Goal: Information Seeking & Learning: Understand process/instructions

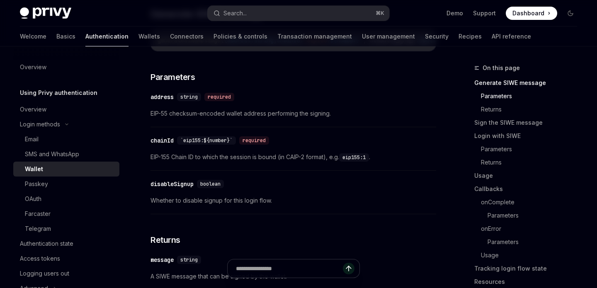
scroll to position [312, 0]
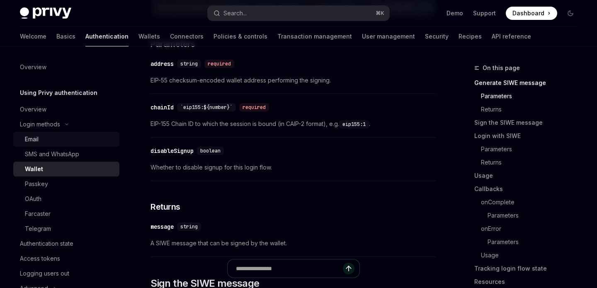
click at [62, 138] on div "Email" at bounding box center [69, 139] width 89 height 10
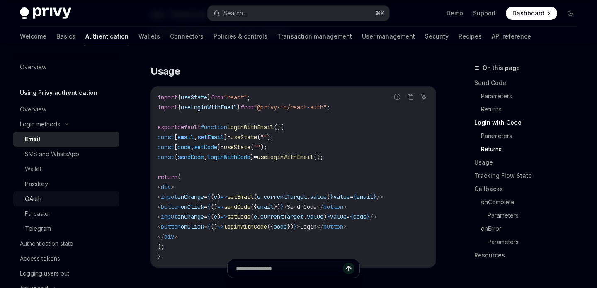
scroll to position [49, 0]
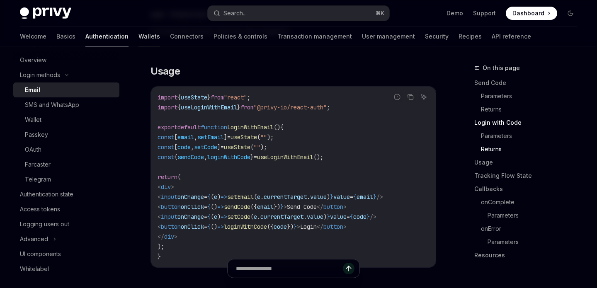
click at [138, 39] on link "Wallets" at bounding box center [149, 37] width 22 height 20
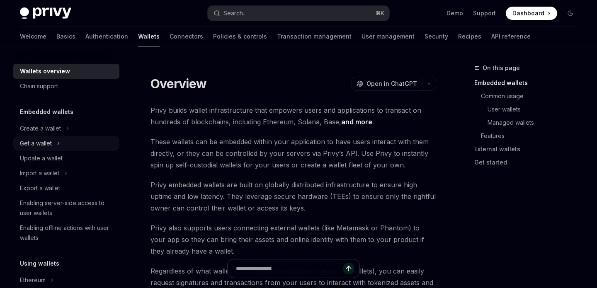
click at [82, 139] on div "Get a wallet" at bounding box center [66, 143] width 106 height 15
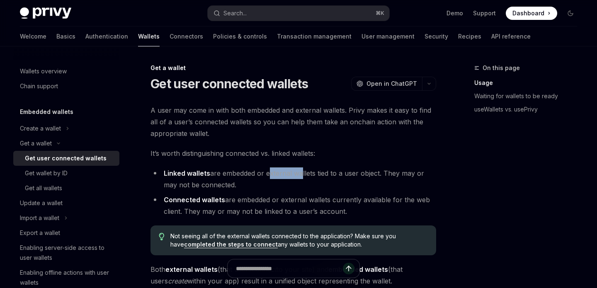
drag, startPoint x: 268, startPoint y: 175, endPoint x: 300, endPoint y: 175, distance: 31.5
click at [300, 175] on li "Linked wallets are embedded or external wallets tied to a user object. They may…" at bounding box center [292, 178] width 285 height 23
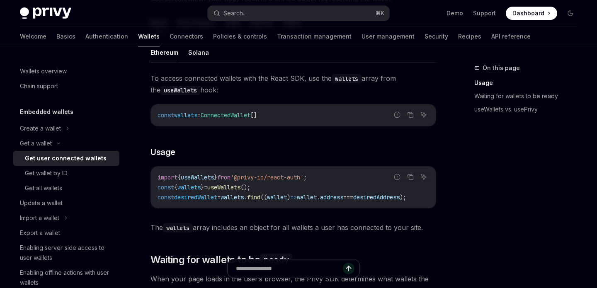
scroll to position [329, 0]
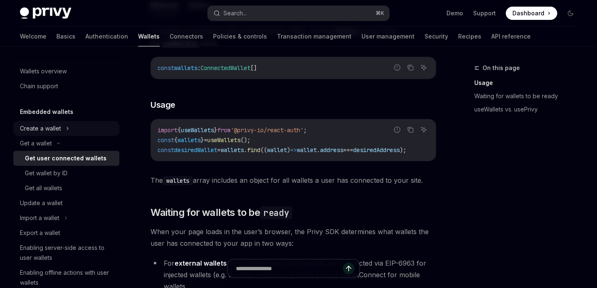
click at [76, 128] on div "Create a wallet" at bounding box center [66, 128] width 106 height 15
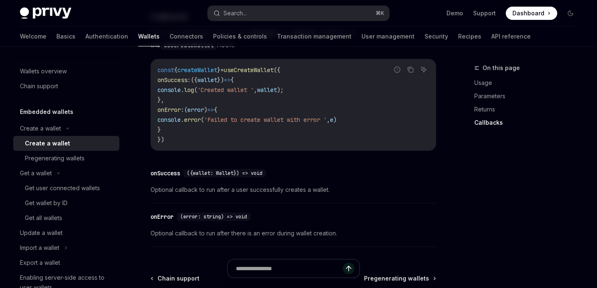
scroll to position [650, 0]
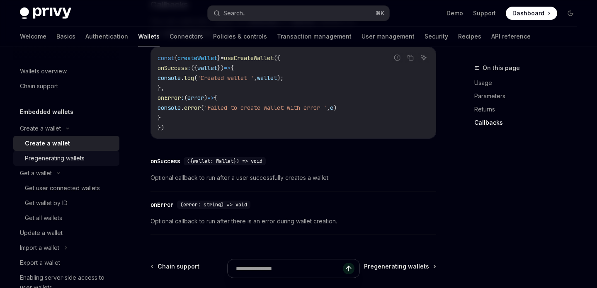
click at [74, 153] on link "Pregenerating wallets" at bounding box center [66, 158] width 106 height 15
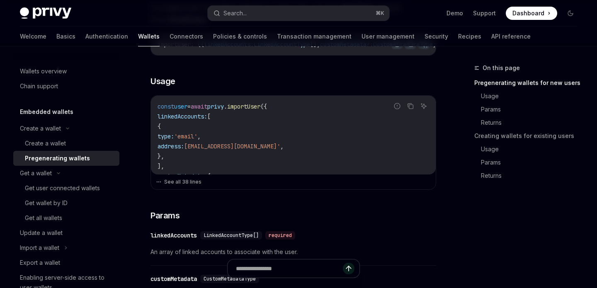
scroll to position [261, 0]
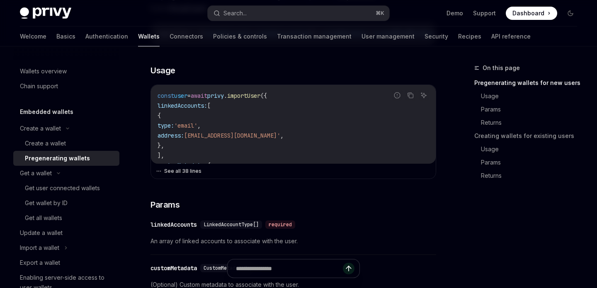
click at [190, 174] on button "See all 38 lines" at bounding box center [293, 171] width 275 height 12
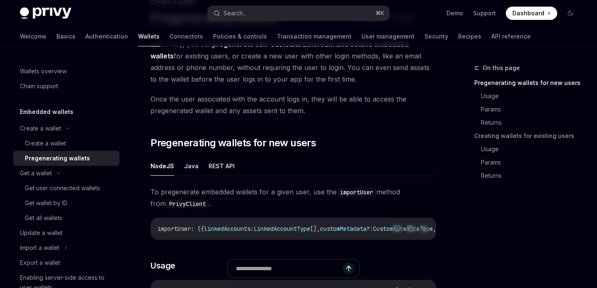
scroll to position [92, 0]
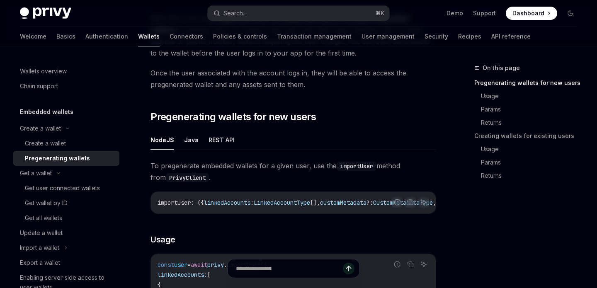
click at [219, 139] on button "REST API" at bounding box center [221, 139] width 26 height 19
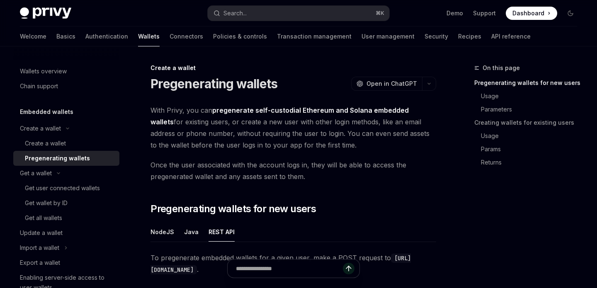
click at [283, 150] on span "With Privy, you can pregenerate self-custodial Ethereum and Solana embedded wal…" at bounding box center [292, 127] width 285 height 46
drag, startPoint x: 297, startPoint y: 143, endPoint x: 283, endPoint y: 143, distance: 14.5
click at [283, 143] on span "With Privy, you can pregenerate self-custodial Ethereum and Solana embedded wal…" at bounding box center [292, 127] width 285 height 46
click at [312, 140] on span "With Privy, you can pregenerate self-custodial Ethereum and Solana embedded wal…" at bounding box center [292, 127] width 285 height 46
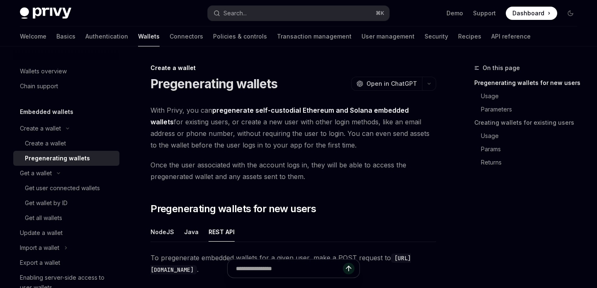
click at [300, 159] on span "Once the user associated with the account logs in, they will be able to access …" at bounding box center [292, 170] width 285 height 23
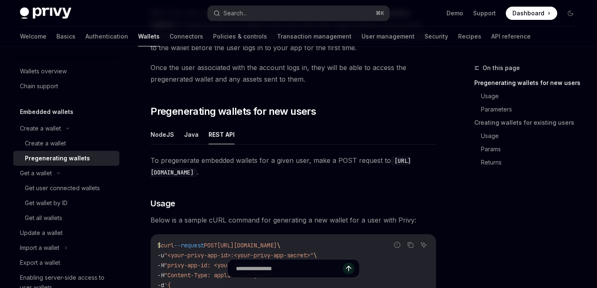
scroll to position [250, 0]
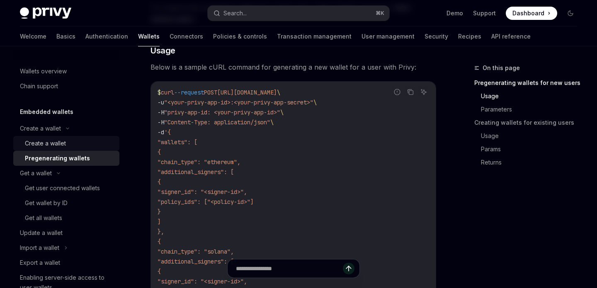
click at [78, 145] on div "Create a wallet" at bounding box center [69, 143] width 89 height 10
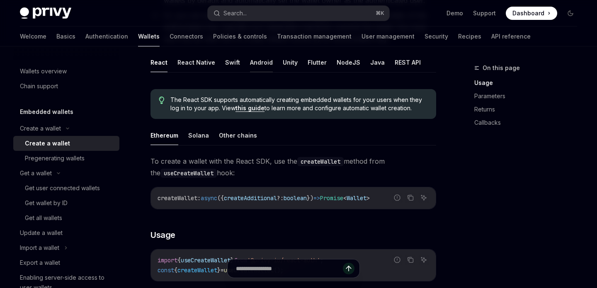
scroll to position [176, 0]
click at [336, 64] on button "NodeJS" at bounding box center [348, 62] width 24 height 19
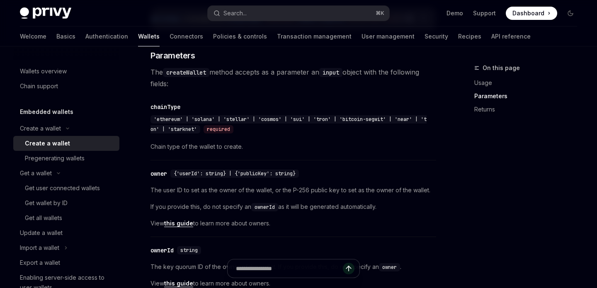
scroll to position [409, 0]
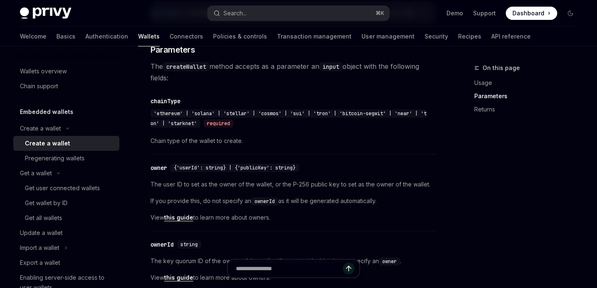
click at [310, 221] on span "View this guide to learn more about owners." at bounding box center [292, 218] width 285 height 10
click at [186, 221] on link "this guide" at bounding box center [178, 217] width 29 height 7
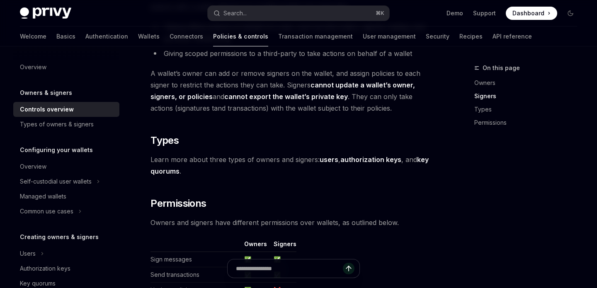
scroll to position [566, 0]
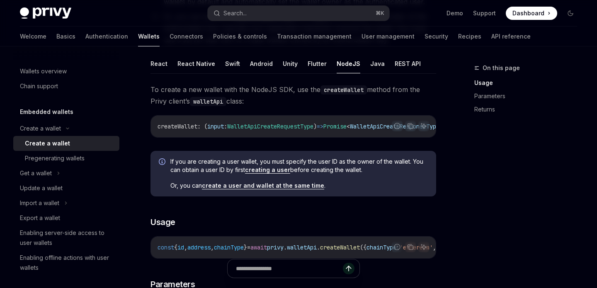
scroll to position [174, 0]
click at [329, 191] on span "Or, you can create a user and wallet at the same time ." at bounding box center [298, 186] width 257 height 8
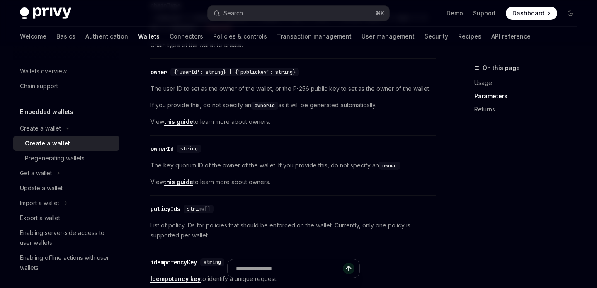
scroll to position [495, 0]
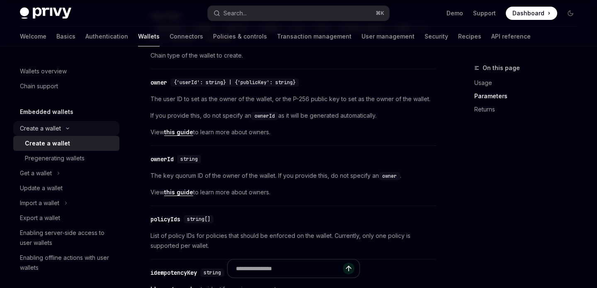
click at [65, 129] on icon at bounding box center [68, 128] width 10 height 3
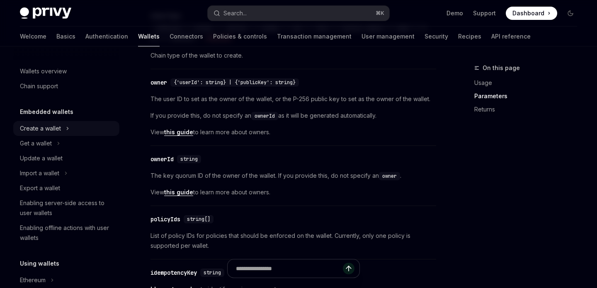
click at [24, 126] on div "Create a wallet" at bounding box center [40, 128] width 41 height 10
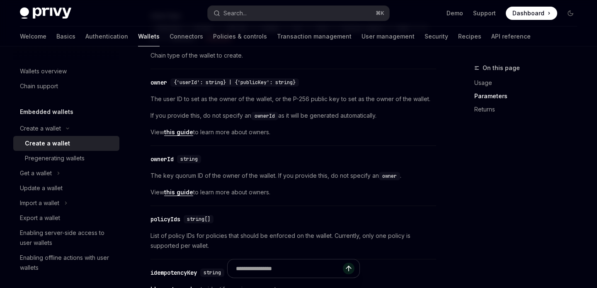
click at [48, 144] on div "Create a wallet" at bounding box center [47, 143] width 45 height 10
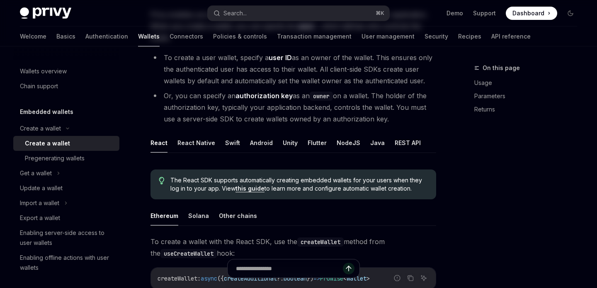
scroll to position [209, 0]
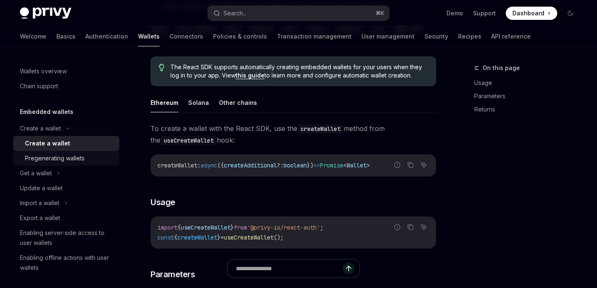
click at [92, 158] on div "Pregenerating wallets" at bounding box center [69, 158] width 89 height 10
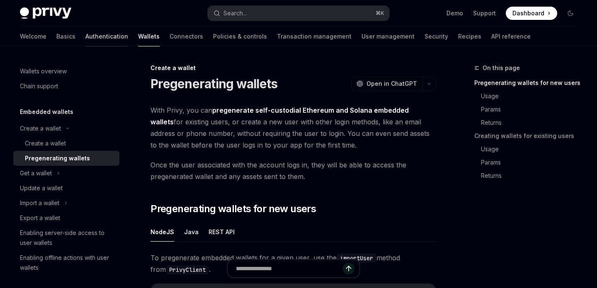
click at [85, 40] on link "Authentication" at bounding box center [106, 37] width 43 height 20
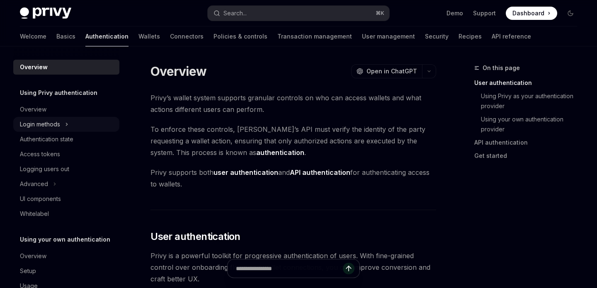
click at [49, 129] on div "Login methods" at bounding box center [40, 124] width 40 height 10
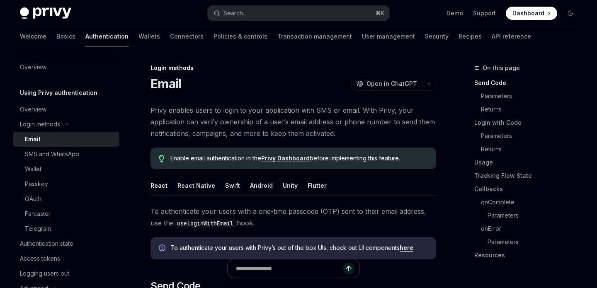
click at [79, 18] on div "Privy Docs home page" at bounding box center [110, 13] width 181 height 12
click at [60, 17] on img at bounding box center [45, 13] width 51 height 12
type textarea "*"
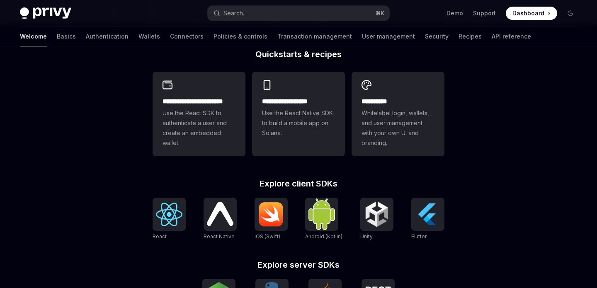
scroll to position [235, 0]
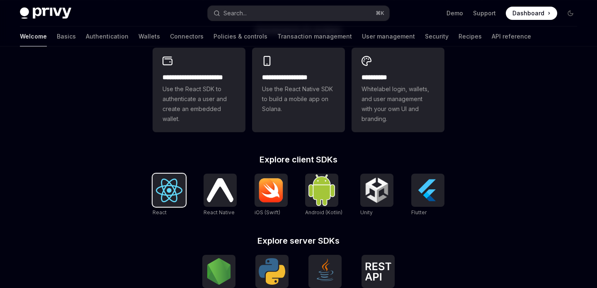
click at [173, 181] on img at bounding box center [169, 191] width 27 height 24
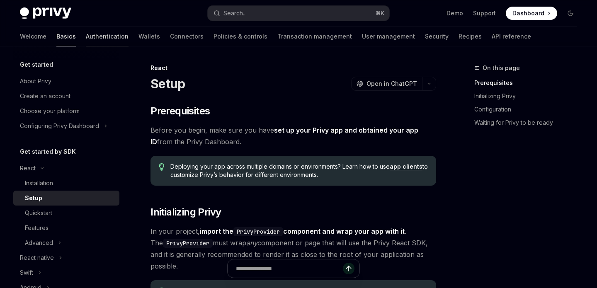
click at [86, 34] on link "Authentication" at bounding box center [107, 37] width 43 height 20
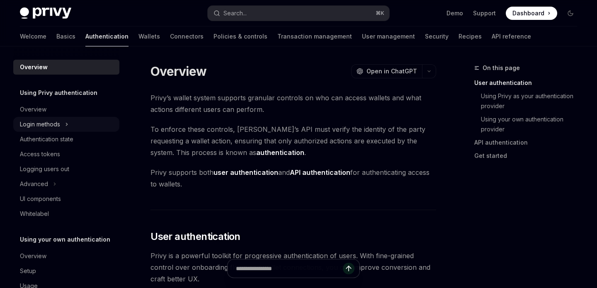
click at [54, 123] on div "Login methods" at bounding box center [40, 124] width 40 height 10
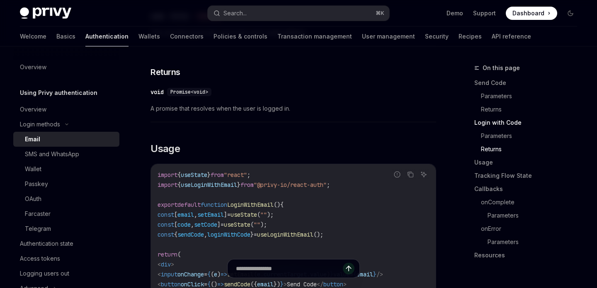
scroll to position [691, 0]
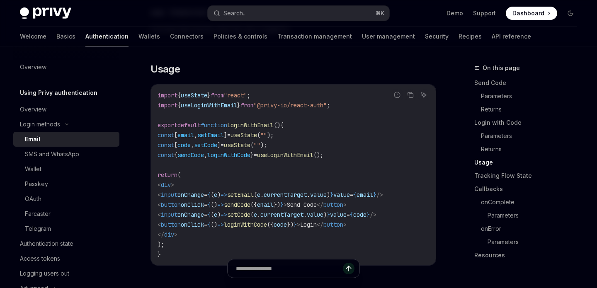
click at [95, 35] on div "Welcome Basics Authentication Wallets Connectors Policies & controls Transactio…" at bounding box center [275, 37] width 511 height 20
click at [138, 36] on link "Wallets" at bounding box center [149, 37] width 22 height 20
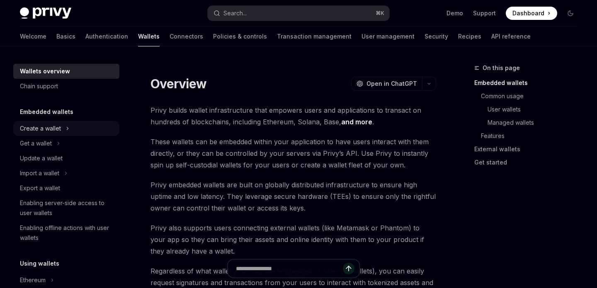
click at [59, 127] on div "Create a wallet" at bounding box center [40, 128] width 41 height 10
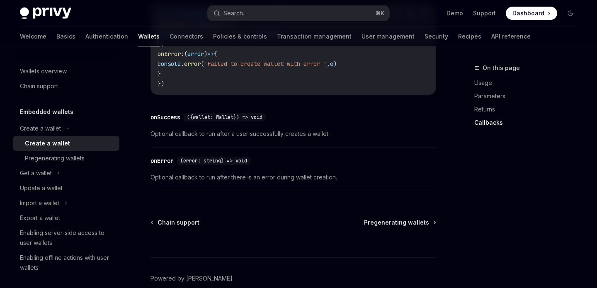
scroll to position [735, 0]
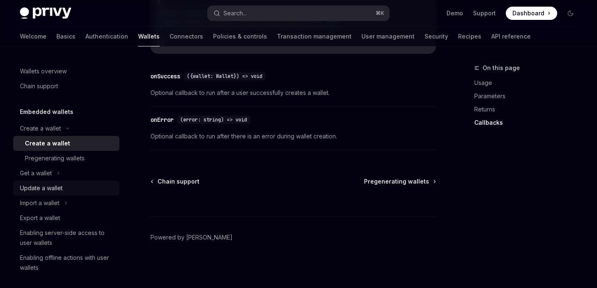
click at [89, 191] on div "Update a wallet" at bounding box center [67, 188] width 94 height 10
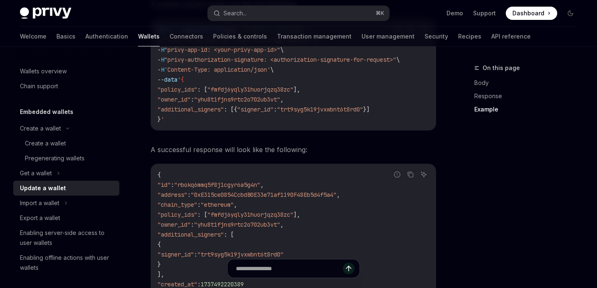
scroll to position [1006, 0]
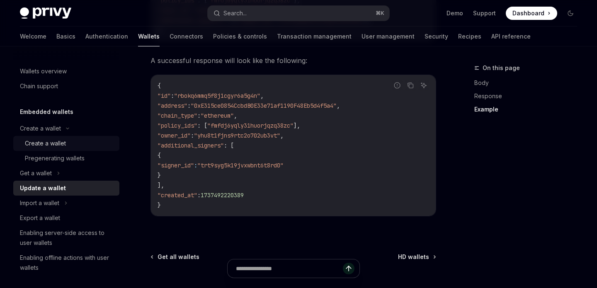
click at [59, 146] on div "Create a wallet" at bounding box center [45, 143] width 41 height 10
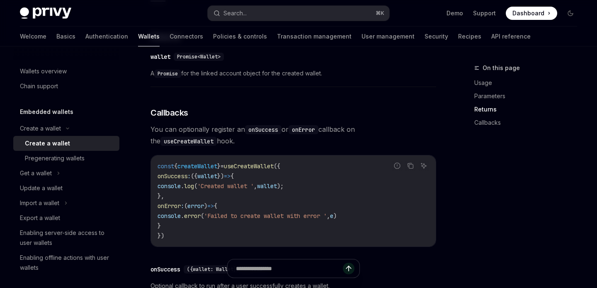
scroll to position [554, 0]
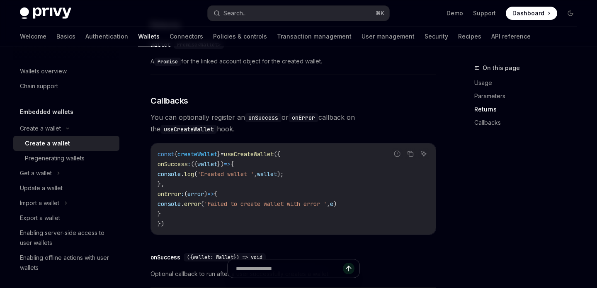
click at [254, 171] on span "'Created wallet '" at bounding box center [225, 173] width 56 height 7
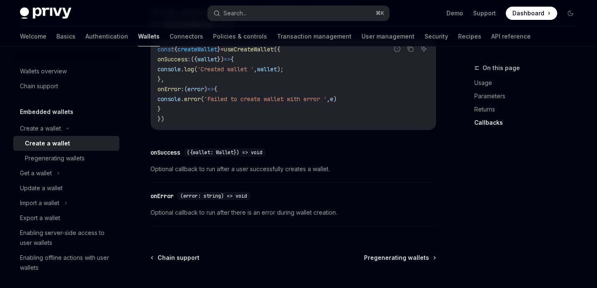
scroll to position [714, 0]
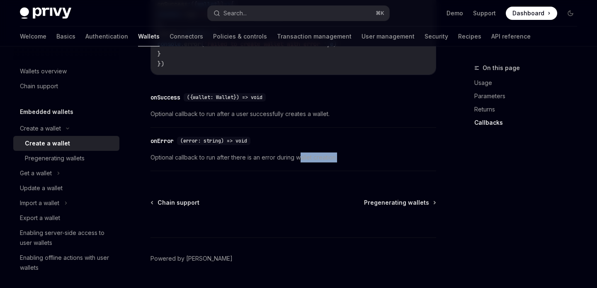
click at [301, 162] on div "​ onError (error: string) => void Optional callback to run after there is an er…" at bounding box center [292, 151] width 285 height 39
click at [83, 161] on div "Pregenerating wallets" at bounding box center [55, 158] width 60 height 10
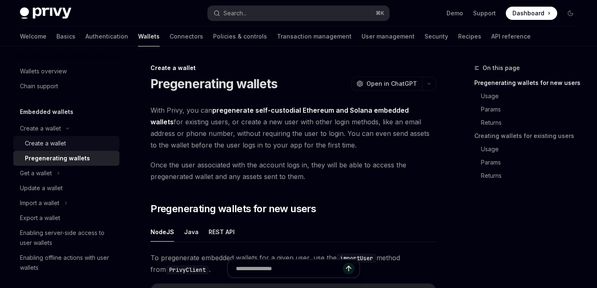
click at [68, 147] on div "Create a wallet" at bounding box center [69, 143] width 89 height 10
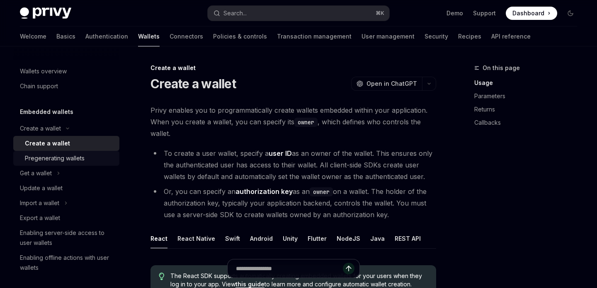
click at [70, 153] on div "Pregenerating wallets" at bounding box center [55, 158] width 60 height 10
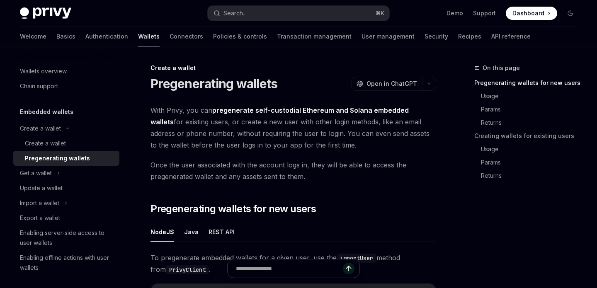
click at [258, 175] on span "Once the user associated with the account logs in, they will be able to access …" at bounding box center [292, 170] width 285 height 23
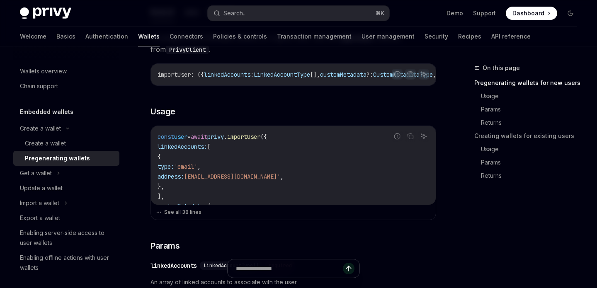
scroll to position [225, 0]
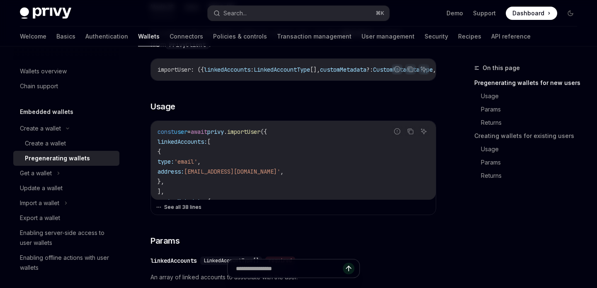
click at [194, 210] on button "See all 38 lines" at bounding box center [293, 207] width 275 height 12
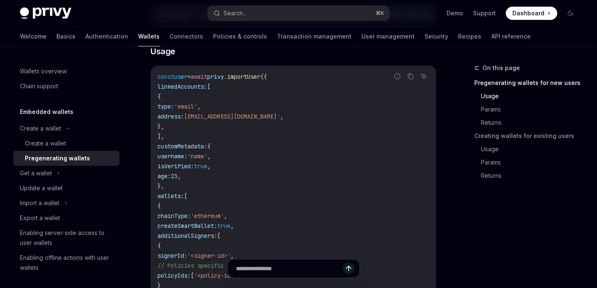
scroll to position [290, 0]
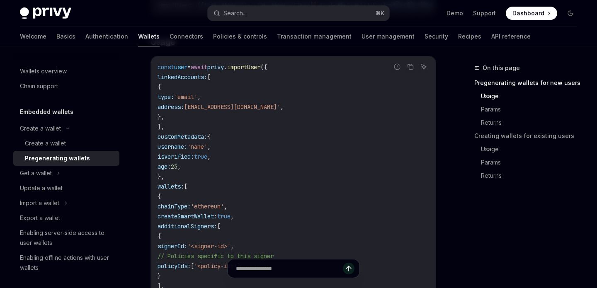
click at [256, 156] on code "const user = await privy . importUser ({ linkedAccounts: [ { type: 'email' , ad…" at bounding box center [292, 251] width 271 height 378
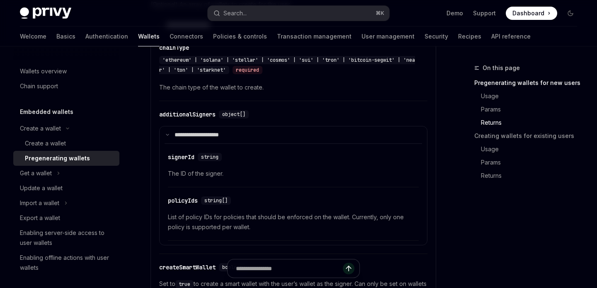
scroll to position [901, 0]
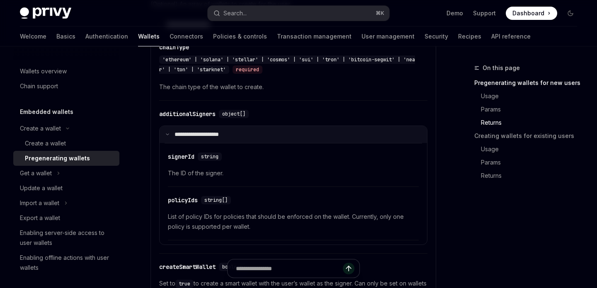
click at [248, 141] on summary "**********" at bounding box center [292, 134] width 267 height 17
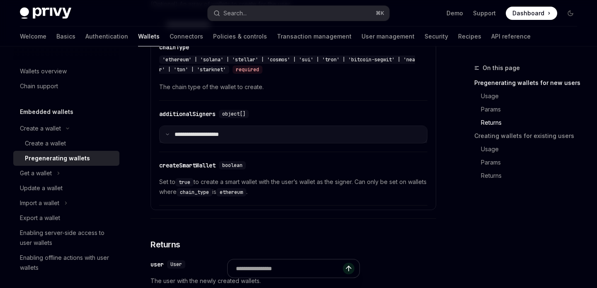
click at [248, 141] on summary "**********" at bounding box center [292, 134] width 267 height 17
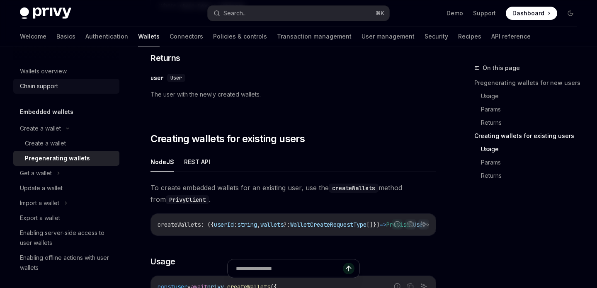
scroll to position [1169, 0]
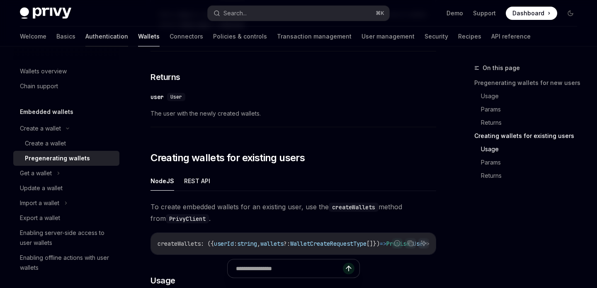
click at [85, 37] on link "Authentication" at bounding box center [106, 37] width 43 height 20
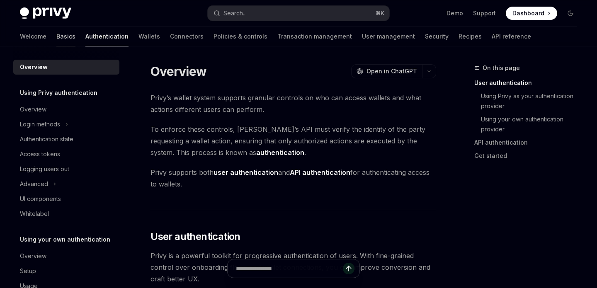
click at [56, 37] on link "Basics" at bounding box center [65, 37] width 19 height 20
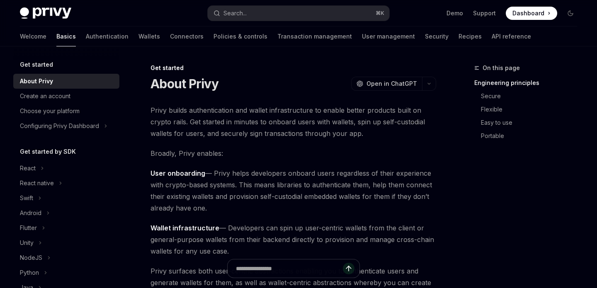
scroll to position [197, 0]
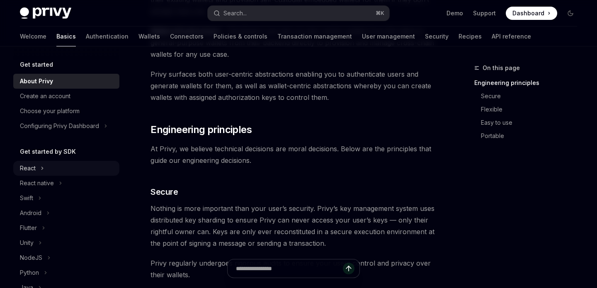
click at [41, 161] on div "React" at bounding box center [66, 168] width 106 height 15
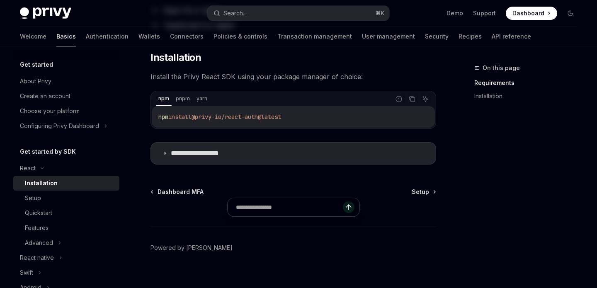
scroll to position [130, 0]
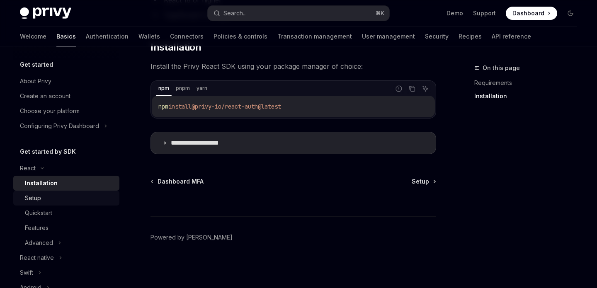
click at [55, 199] on div "Setup" at bounding box center [69, 198] width 89 height 10
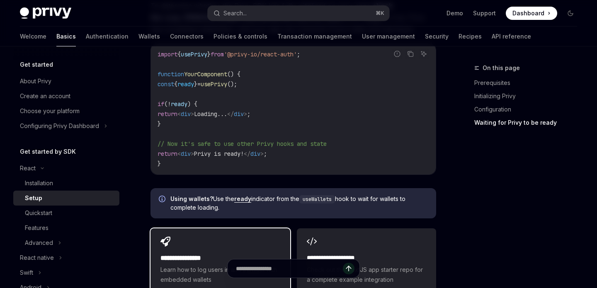
scroll to position [954, 0]
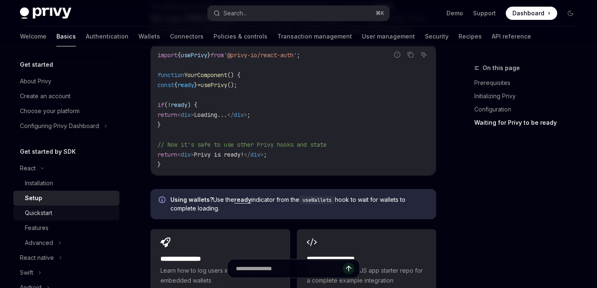
click at [61, 214] on div "Quickstart" at bounding box center [69, 213] width 89 height 10
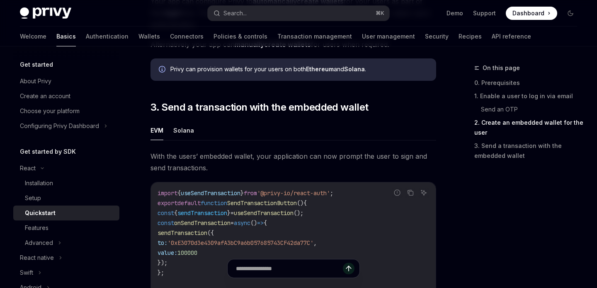
scroll to position [533, 0]
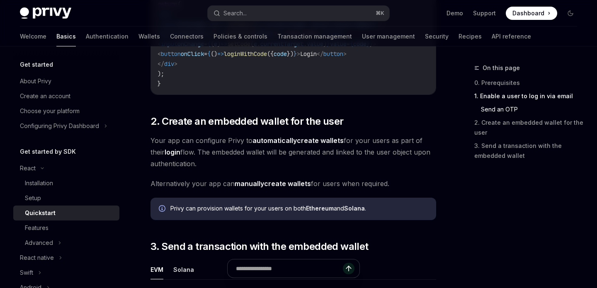
click at [282, 163] on span "Your app can configure Privy to automatically create wallets for your users as …" at bounding box center [292, 152] width 285 height 35
click at [304, 124] on span "2. Create an embedded wallet for the user" at bounding box center [246, 121] width 193 height 13
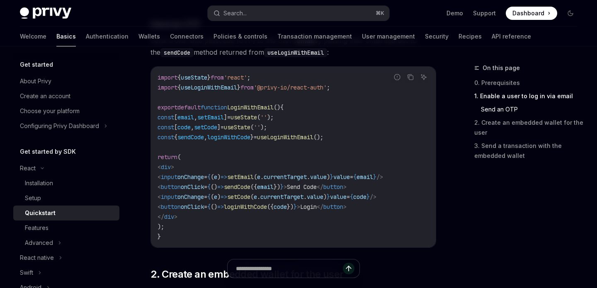
scroll to position [379, 0]
click at [293, 145] on code "import { useState } from 'react' ; import { useLoginWithEmail } from '@privy-io…" at bounding box center [292, 157] width 271 height 169
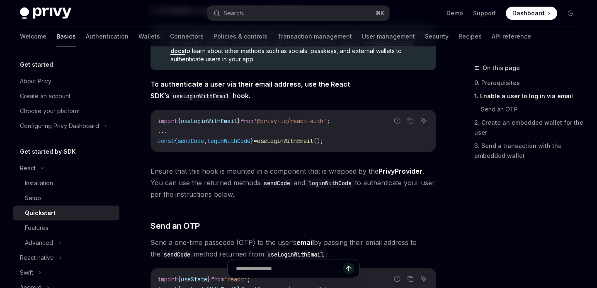
scroll to position [178, 0]
click at [298, 140] on span "useLoginWithEmail" at bounding box center [285, 141] width 56 height 7
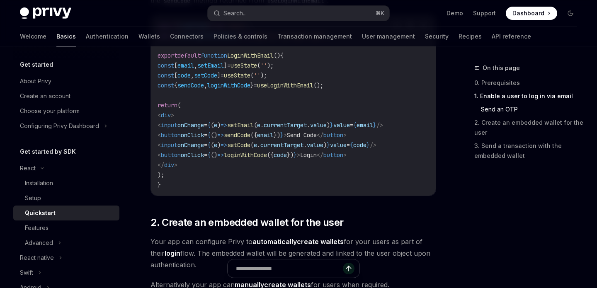
scroll to position [395, 0]
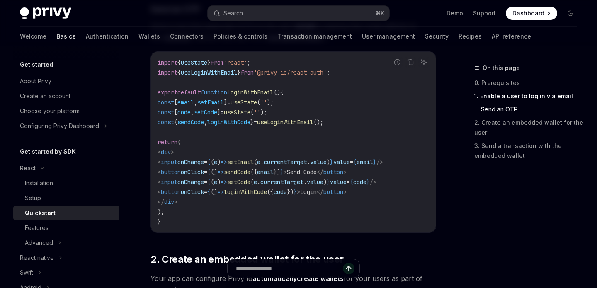
click at [315, 114] on code "import { useState } from 'react' ; import { useLoginWithEmail } from '@privy-io…" at bounding box center [292, 142] width 271 height 169
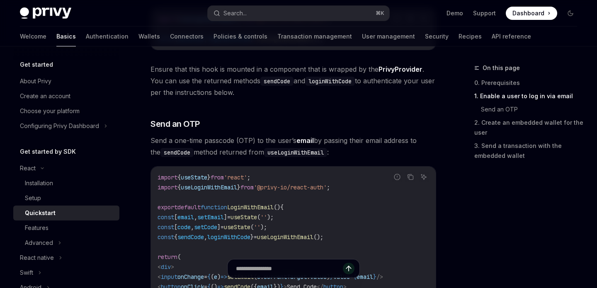
scroll to position [283, 0]
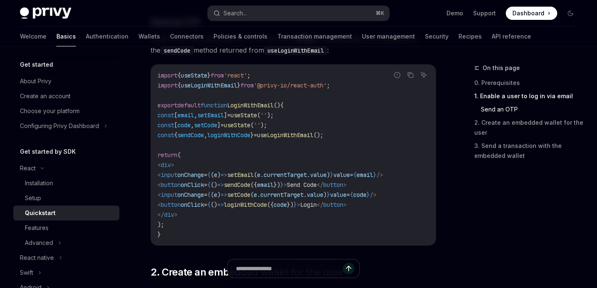
scroll to position [384, 0]
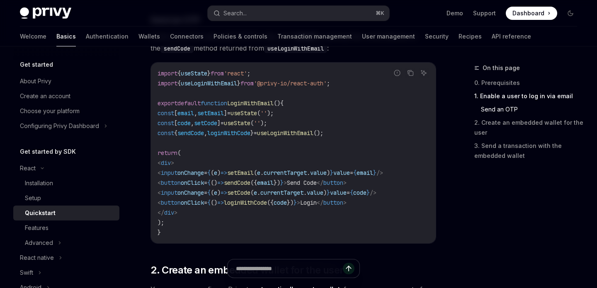
click at [315, 115] on code "import { useState } from 'react' ; import { useLoginWithEmail } from '@privy-io…" at bounding box center [292, 152] width 271 height 169
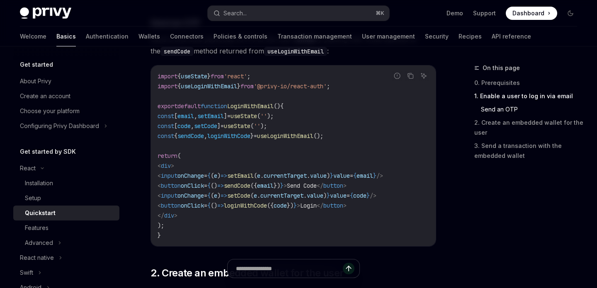
scroll to position [381, 0]
click at [312, 145] on code "import { useState } from 'react' ; import { useLoginWithEmail } from '@privy-io…" at bounding box center [292, 156] width 271 height 169
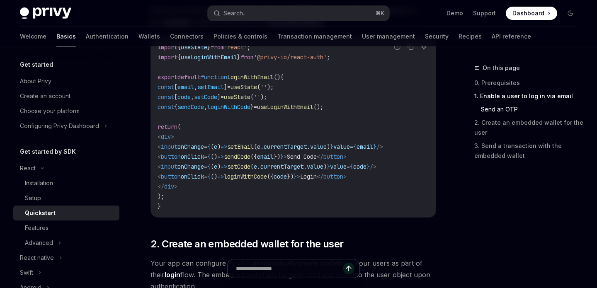
scroll to position [413, 0]
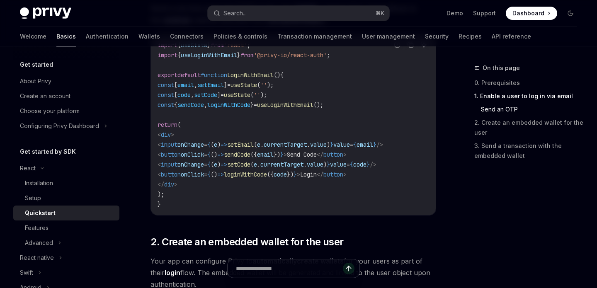
click at [397, 174] on code "import { useState } from 'react' ; import { useLoginWithEmail } from '@privy-io…" at bounding box center [292, 124] width 271 height 169
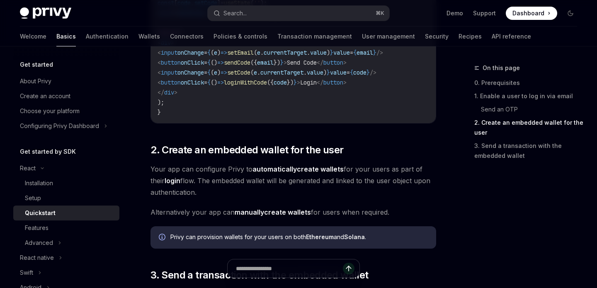
scroll to position [617, 0]
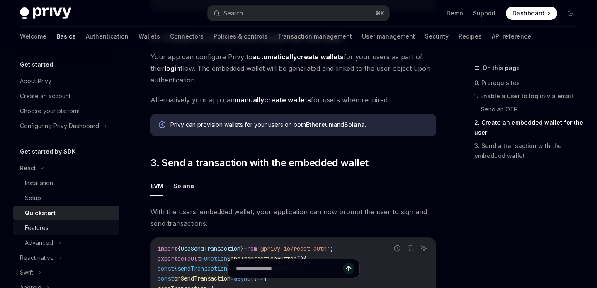
click at [96, 225] on div "Features" at bounding box center [69, 228] width 89 height 10
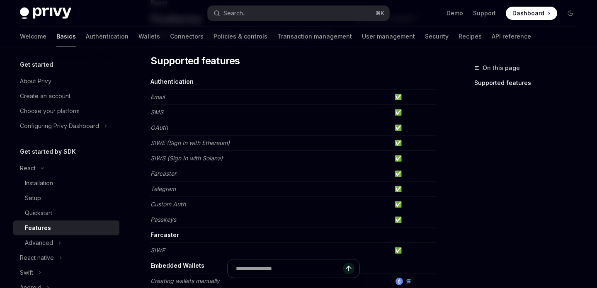
scroll to position [65, 0]
click at [43, 244] on div "Advanced" at bounding box center [39, 243] width 28 height 10
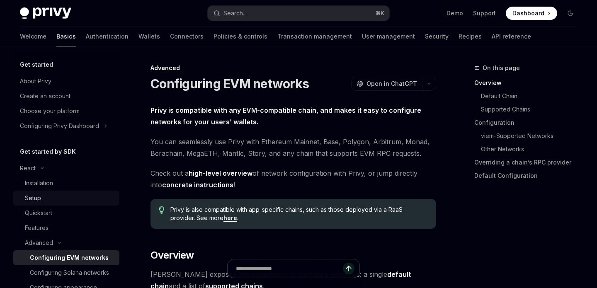
click at [57, 203] on div "Setup" at bounding box center [69, 198] width 89 height 10
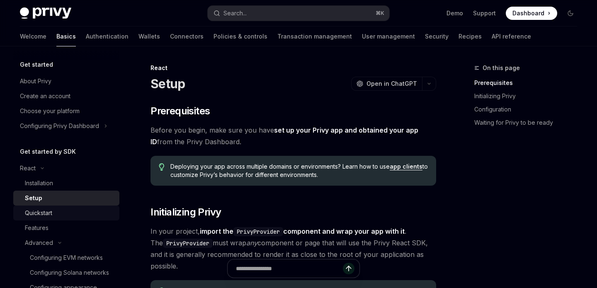
click at [59, 210] on div "Quickstart" at bounding box center [69, 213] width 89 height 10
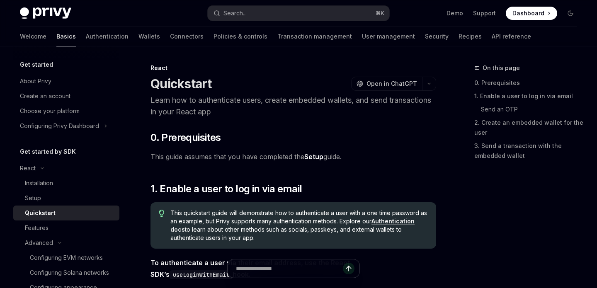
type textarea "*"
click at [258, 154] on span "This guide assumes that you have completed the Setup guide." at bounding box center [292, 157] width 285 height 12
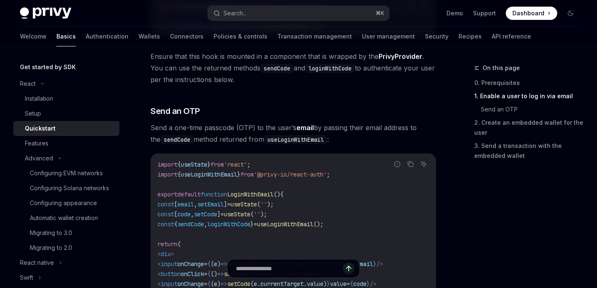
scroll to position [319, 0]
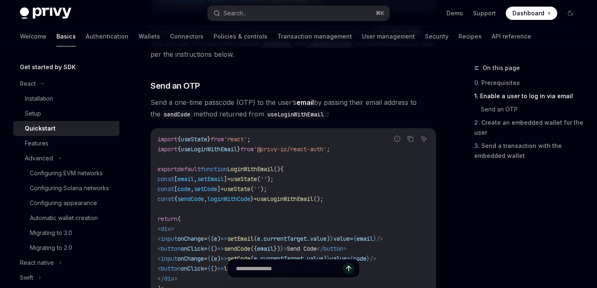
click at [369, 172] on code "import { useState } from 'react' ; import { useLoginWithEmail } from '@privy-io…" at bounding box center [292, 218] width 271 height 169
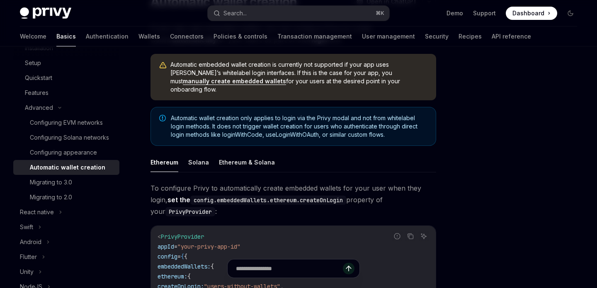
scroll to position [23, 0]
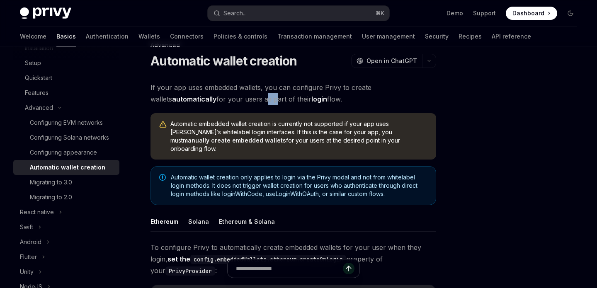
drag, startPoint x: 241, startPoint y: 99, endPoint x: 252, endPoint y: 99, distance: 10.8
click at [252, 99] on span "If your app uses embedded wallets, you can configure Privy to create wallets au…" at bounding box center [292, 93] width 285 height 23
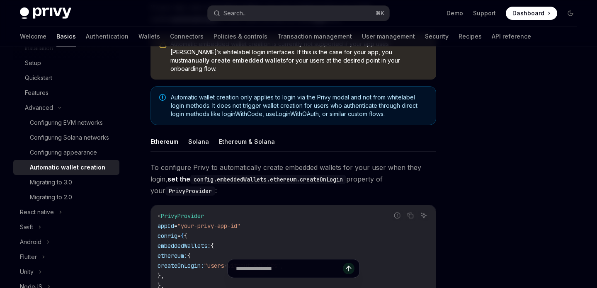
scroll to position [173, 0]
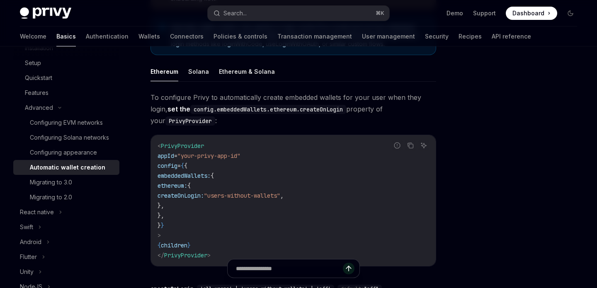
click at [346, 170] on code "< PrivyProvider appId = "your-privy-app-id" config = { { embeddedWallets: { eth…" at bounding box center [292, 200] width 271 height 119
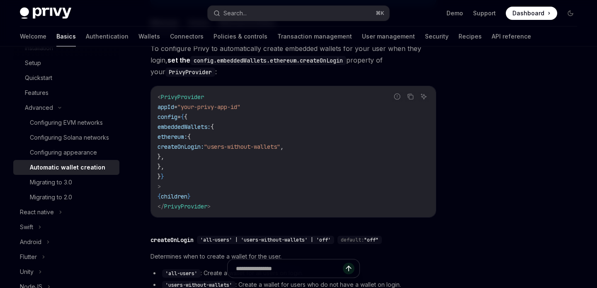
scroll to position [222, 0]
click at [309, 170] on code "< PrivyProvider appId = "your-privy-app-id" config = { { embeddedWallets: { eth…" at bounding box center [292, 151] width 271 height 119
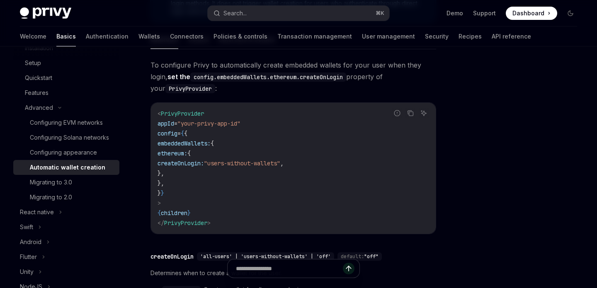
scroll to position [219, 0]
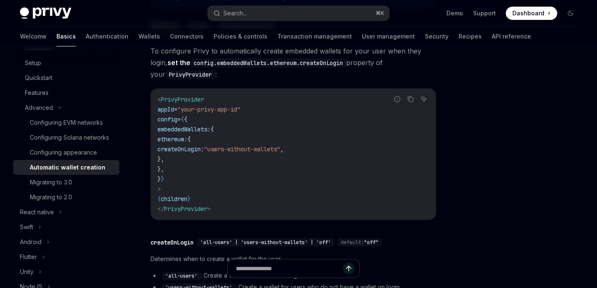
click at [262, 121] on code "< PrivyProvider appId = "your-privy-app-id" config = { { embeddedWallets: { eth…" at bounding box center [292, 153] width 271 height 119
click at [358, 137] on code "< PrivyProvider appId = "your-privy-app-id" config = { { embeddedWallets: { eth…" at bounding box center [292, 153] width 271 height 119
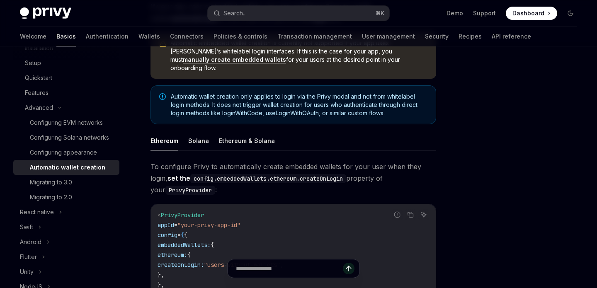
scroll to position [0, 0]
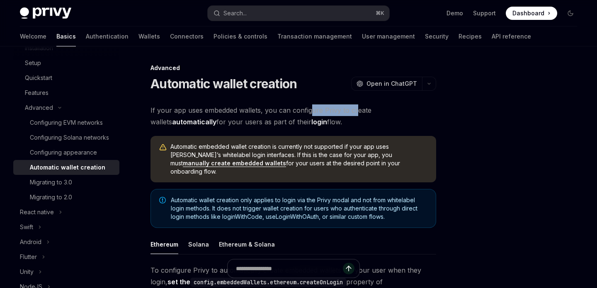
drag, startPoint x: 353, startPoint y: 106, endPoint x: 309, endPoint y: 107, distance: 44.3
click at [309, 107] on span "If your app uses embedded wallets, you can configure Privy to create wallets au…" at bounding box center [292, 115] width 285 height 23
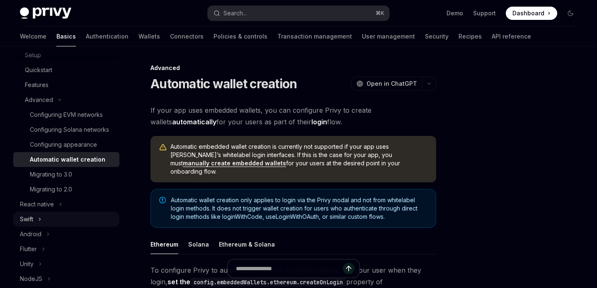
scroll to position [140, 0]
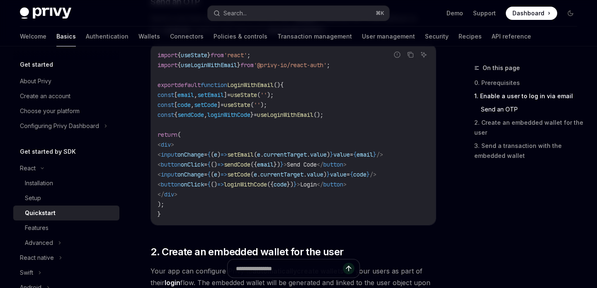
scroll to position [399, 0]
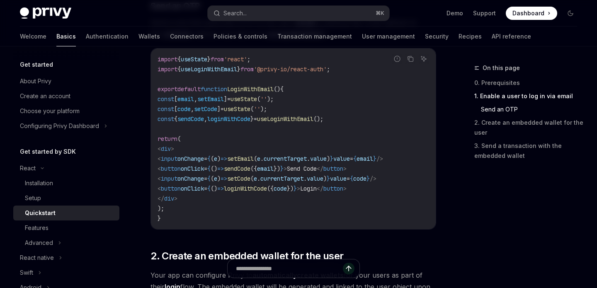
click at [313, 121] on span "useLoginWithEmail" at bounding box center [285, 118] width 56 height 7
click at [411, 61] on icon "Copy the contents from the code block" at bounding box center [411, 60] width 4 height 4
click at [323, 141] on code "import { useState } from 'react' ; import { useLoginWithEmail } from '@privy-io…" at bounding box center [292, 138] width 271 height 169
click at [313, 200] on code "import { useState } from 'react' ; import { useLoginWithEmail } from '@privy-io…" at bounding box center [292, 138] width 271 height 169
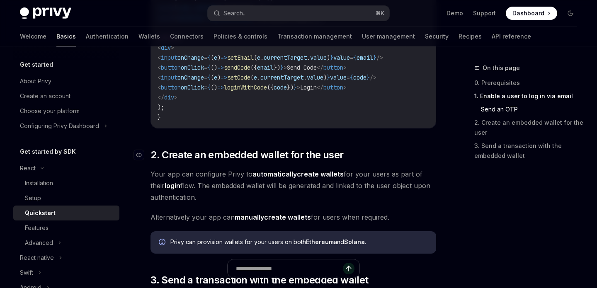
scroll to position [509, 0]
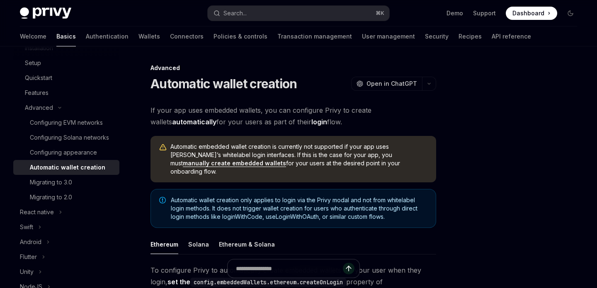
scroll to position [85, 0]
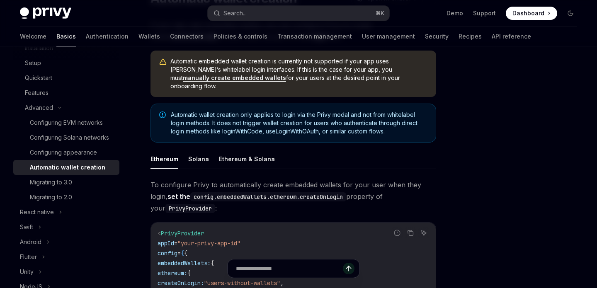
click at [286, 74] on link "manually create embedded wallets" at bounding box center [234, 77] width 103 height 7
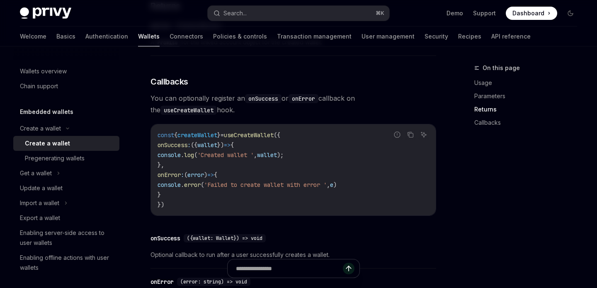
scroll to position [672, 0]
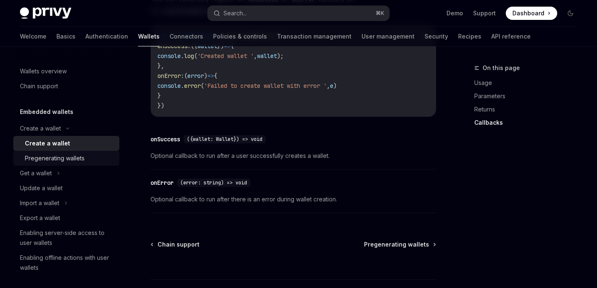
click at [82, 156] on div "Pregenerating wallets" at bounding box center [55, 158] width 60 height 10
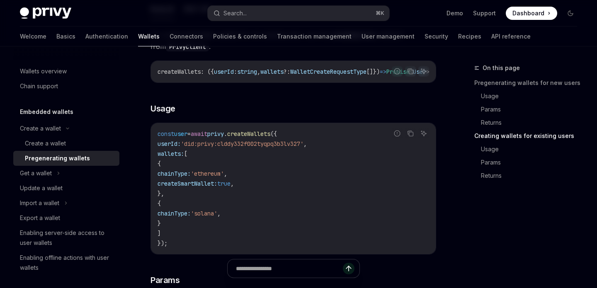
scroll to position [1026, 0]
click at [224, 137] on span "privy" at bounding box center [215, 133] width 17 height 7
click at [272, 147] on span "'did:privy:clddy332f002tyqpq3b3lv327'" at bounding box center [242, 143] width 123 height 7
click at [290, 164] on code "const user = await privy . createWallets ({ userId: 'did:privy:clddy332f002tyqp…" at bounding box center [292, 187] width 271 height 119
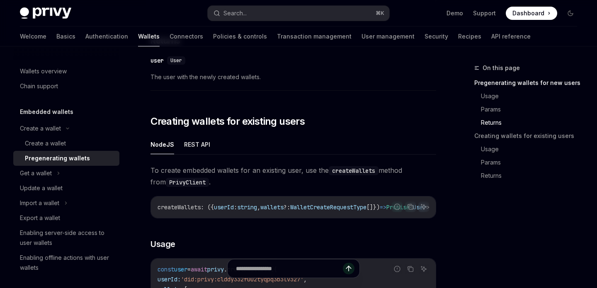
scroll to position [877, 0]
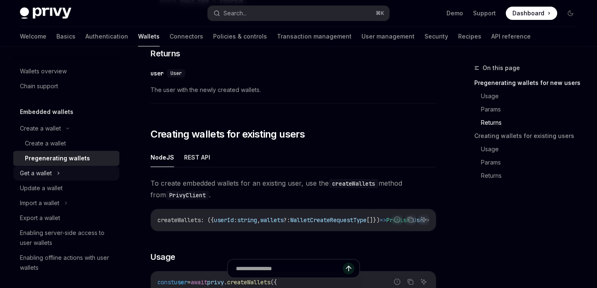
click at [48, 169] on div "Get a wallet" at bounding box center [36, 173] width 32 height 10
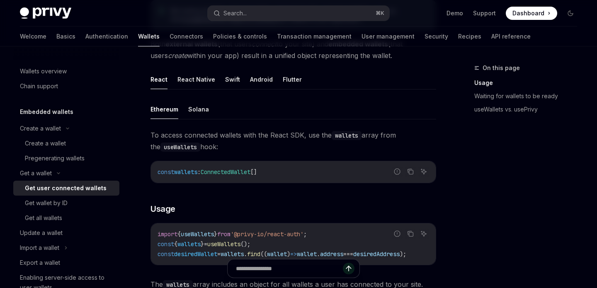
scroll to position [263, 0]
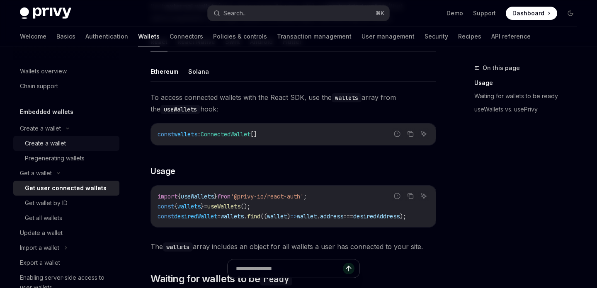
click at [70, 139] on div "Create a wallet" at bounding box center [69, 143] width 89 height 10
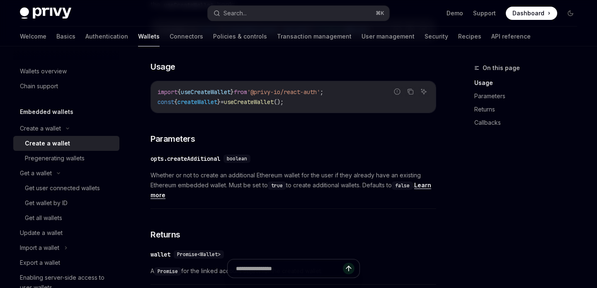
scroll to position [336, 0]
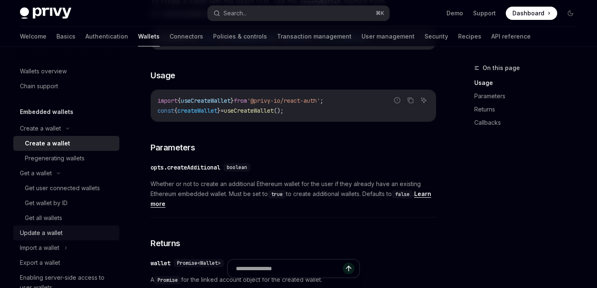
click at [48, 232] on div "Update a wallet" at bounding box center [41, 233] width 43 height 10
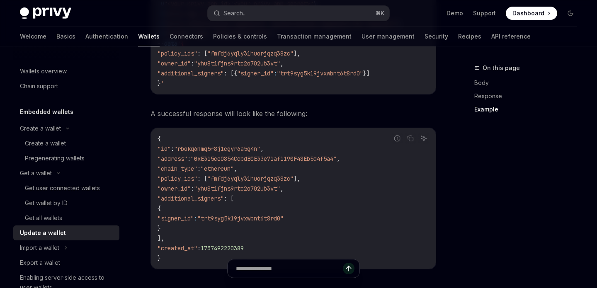
scroll to position [960, 0]
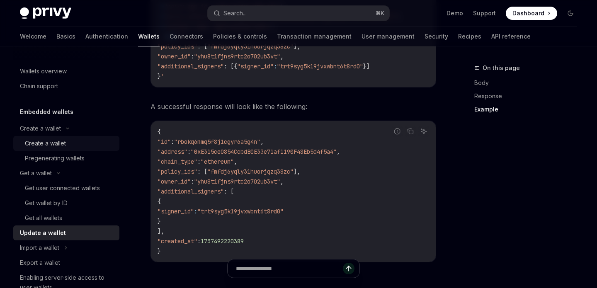
click at [55, 145] on div "Create a wallet" at bounding box center [45, 143] width 41 height 10
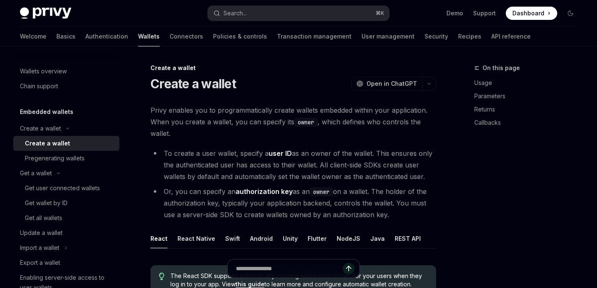
type textarea "*"
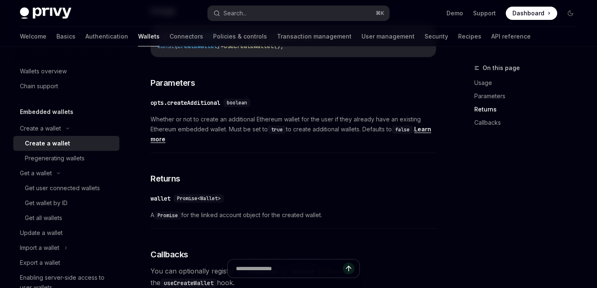
scroll to position [340, 0]
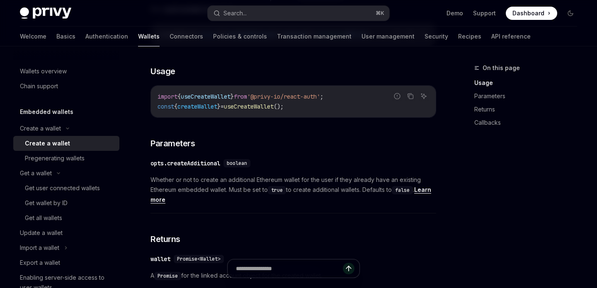
click at [308, 106] on code "import { useCreateWallet } from '@privy-io/react-auth' ; const { createWallet }…" at bounding box center [292, 102] width 271 height 20
drag, startPoint x: 308, startPoint y: 106, endPoint x: 157, endPoint y: 108, distance: 151.6
click at [157, 108] on div "import { useCreateWallet } from '@privy-io/react-auth' ; const { createWallet }…" at bounding box center [293, 101] width 285 height 31
copy code "const { createWallet } = useCreateWallet ();"
click at [294, 165] on div "​ opts.createAdditional boolean" at bounding box center [288, 163] width 277 height 10
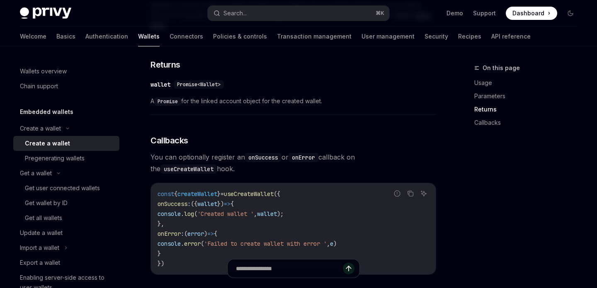
scroll to position [513, 0]
click at [272, 169] on span "You can optionally register an onSuccess or onError callback on the useCreateWa…" at bounding box center [292, 163] width 285 height 23
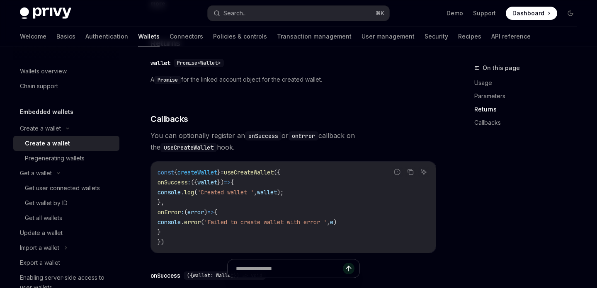
scroll to position [541, 0]
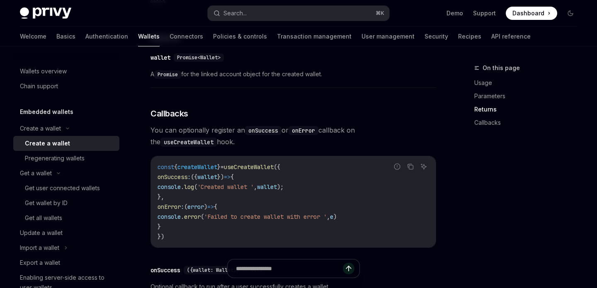
drag, startPoint x: 198, startPoint y: 226, endPoint x: 173, endPoint y: 180, distance: 52.3
click at [173, 180] on code "const { createWallet } = useCreateWallet ({ onSuccess : ({ wallet }) => { conso…" at bounding box center [292, 202] width 271 height 80
copy code "onSuccess : ({ wallet }) => { console . log ( 'Created wallet ' , wallet ); }, …"
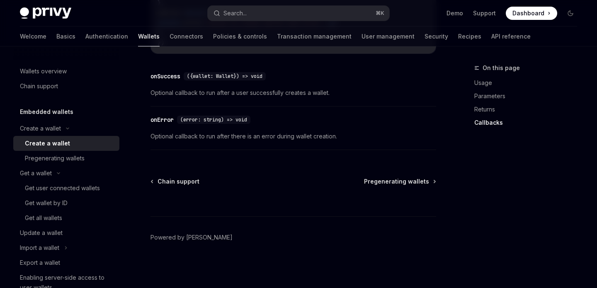
scroll to position [483, 0]
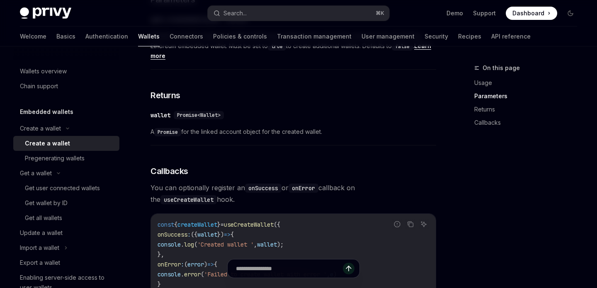
click at [315, 110] on div "​ wallet Promise<Wallet>" at bounding box center [288, 115] width 277 height 10
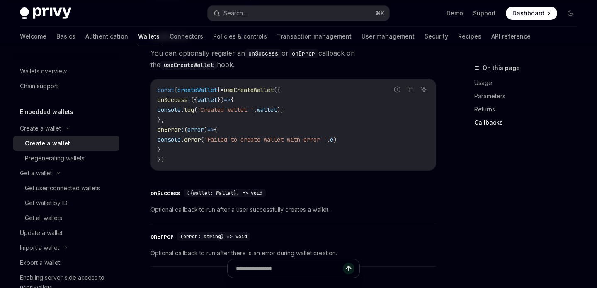
scroll to position [617, 0]
click at [331, 106] on code "const { createWallet } = useCreateWallet ({ onSuccess : ({ wallet }) => { conso…" at bounding box center [292, 126] width 271 height 80
click at [379, 217] on div "​ onSuccess ({wallet: Wallet}) => void Optional callback to run after a user su…" at bounding box center [292, 204] width 285 height 39
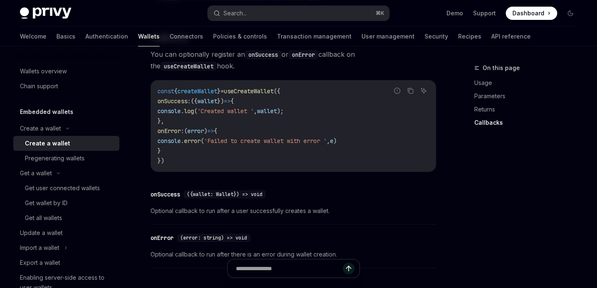
click at [377, 143] on code "const { createWallet } = useCreateWallet ({ onSuccess : ({ wallet }) => { conso…" at bounding box center [292, 126] width 271 height 80
click at [320, 242] on div "​ onError (error: string) => void" at bounding box center [288, 238] width 277 height 10
click at [336, 158] on code "const { createWallet } = useCreateWallet ({ onSuccess : ({ wallet }) => { conso…" at bounding box center [292, 126] width 271 height 80
click at [225, 123] on code "const { createWallet } = useCreateWallet ({ onSuccess : ({ wallet }) => { conso…" at bounding box center [292, 126] width 271 height 80
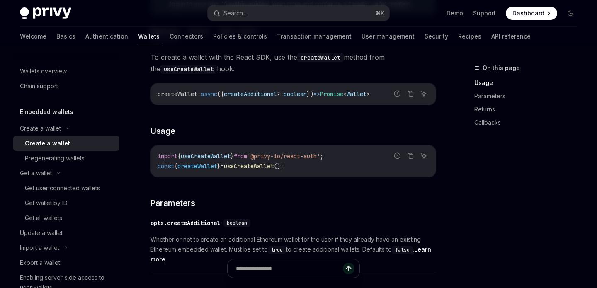
scroll to position [267, 0]
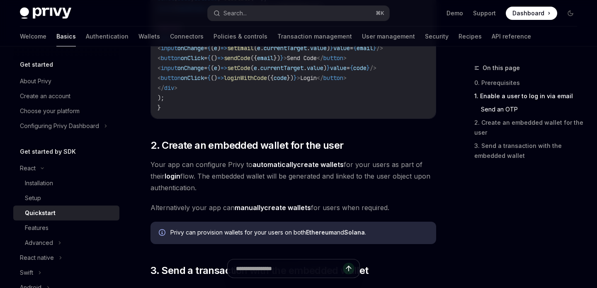
scroll to position [512, 0]
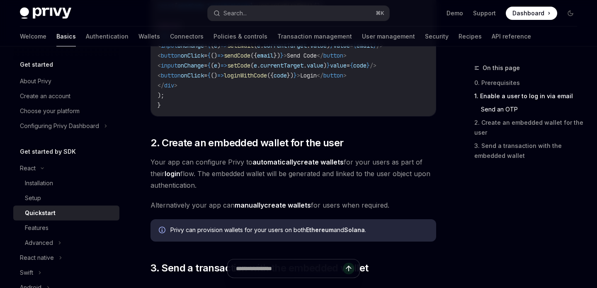
click at [384, 161] on span "Your app can configure Privy to automatically create wallets for your users as …" at bounding box center [292, 173] width 285 height 35
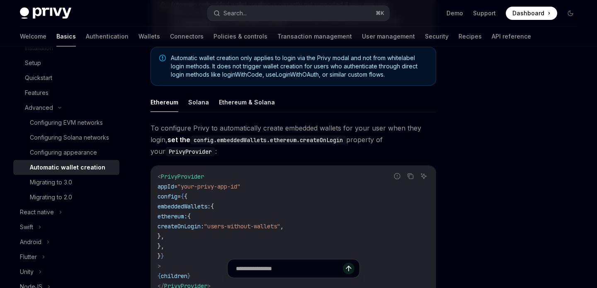
scroll to position [215, 0]
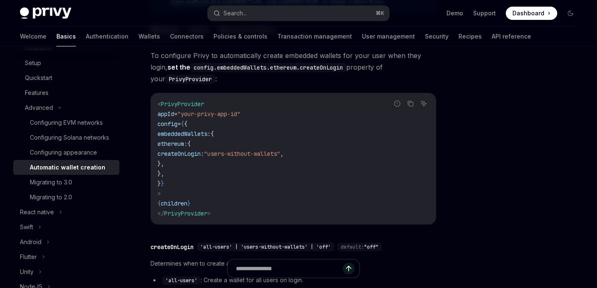
click at [282, 114] on code "< PrivyProvider appId = "your-privy-app-id" config = { { embeddedWallets: { eth…" at bounding box center [292, 158] width 271 height 119
click at [361, 166] on code "< PrivyProvider appId = "your-privy-app-id" config = { { embeddedWallets: { eth…" at bounding box center [292, 158] width 271 height 119
click at [254, 130] on code "< PrivyProvider appId = "your-privy-app-id" config = { { embeddedWallets: { eth…" at bounding box center [292, 158] width 271 height 119
click at [280, 150] on span ""users-without-wallets"" at bounding box center [242, 153] width 76 height 7
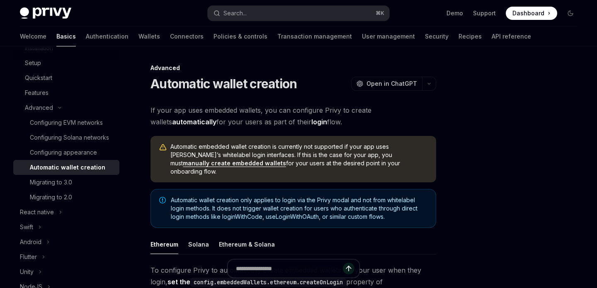
scroll to position [9, 0]
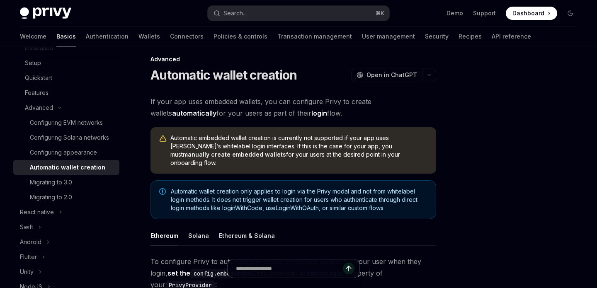
click at [286, 151] on link "manually create embedded wallets" at bounding box center [234, 154] width 103 height 7
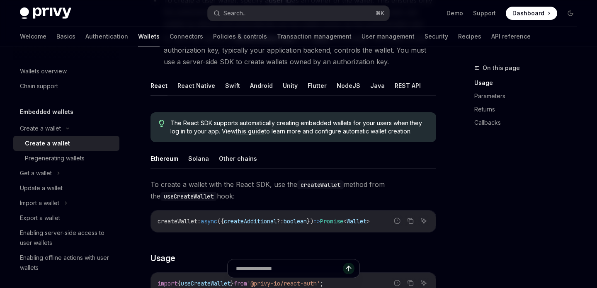
scroll to position [53, 0]
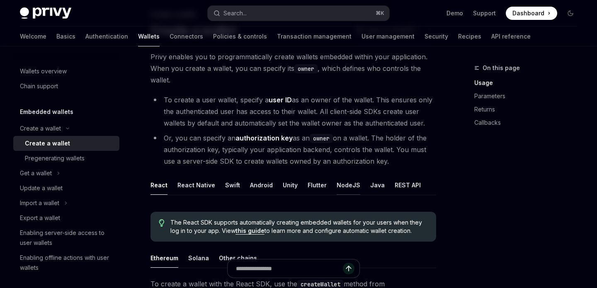
click at [351, 181] on button "NodeJS" at bounding box center [348, 184] width 24 height 19
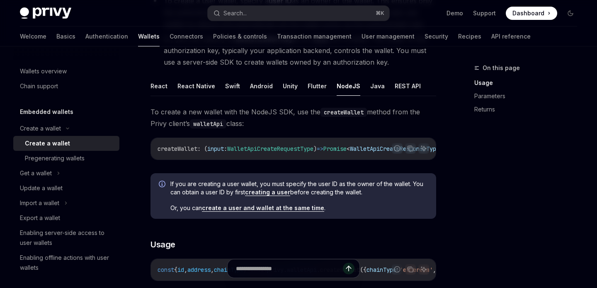
scroll to position [115, 0]
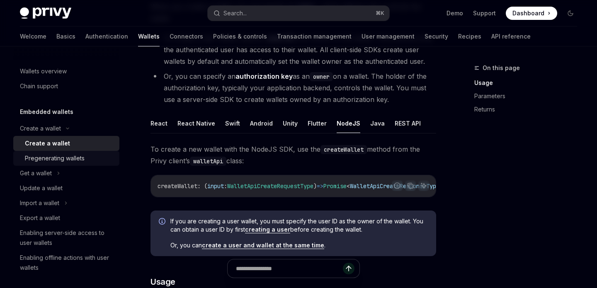
click at [67, 157] on div "Pregenerating wallets" at bounding box center [55, 158] width 60 height 10
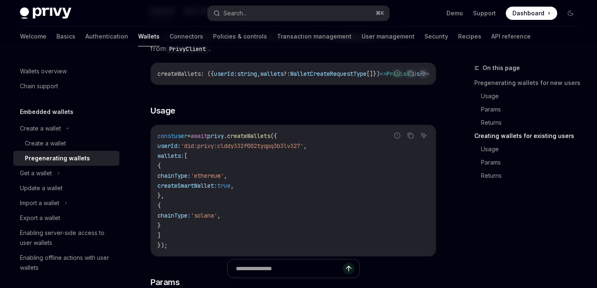
scroll to position [1024, 0]
click at [224, 139] on span "privy" at bounding box center [215, 135] width 17 height 7
click at [270, 139] on span "createWallets" at bounding box center [248, 135] width 43 height 7
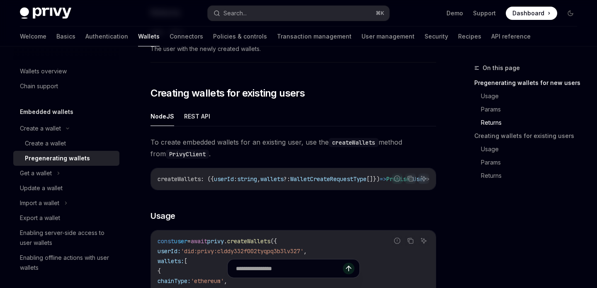
scroll to position [919, 0]
click at [367, 123] on ul "NodeJS REST API" at bounding box center [292, 116] width 285 height 20
click at [344, 78] on div "With Privy, you can pregenerate self-custodial Ethereum and Solana embedded wal…" at bounding box center [292, 23] width 285 height 1677
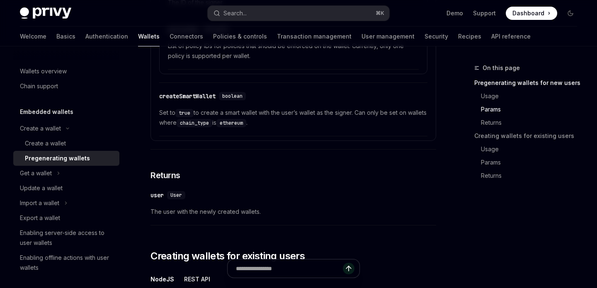
scroll to position [734, 0]
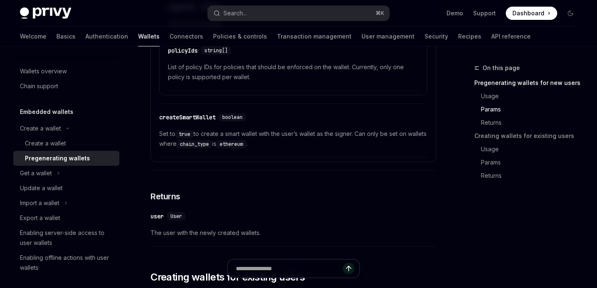
click at [242, 129] on div "​ createSmartWallet boolean Set to true to create a smart wallet with the user’…" at bounding box center [293, 132] width 268 height 49
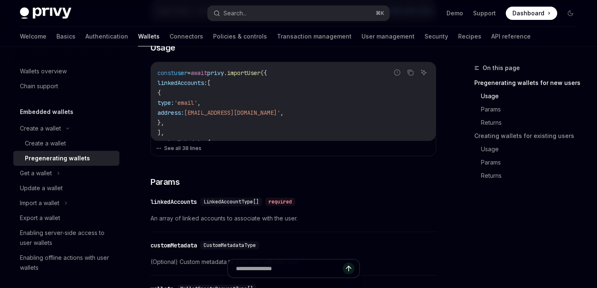
scroll to position [199, 0]
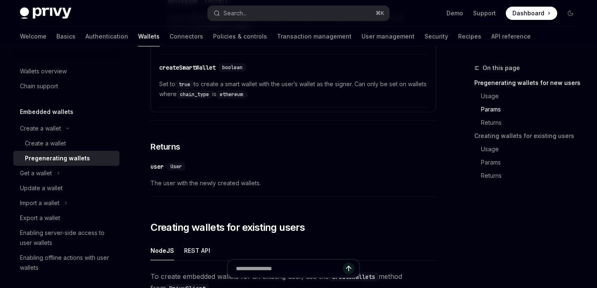
scroll to position [918, 0]
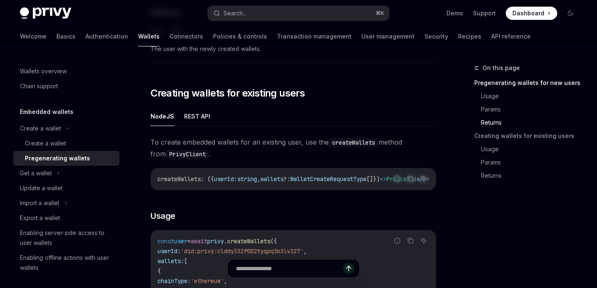
click at [368, 110] on ul "NodeJS REST API" at bounding box center [292, 116] width 285 height 20
click at [182, 82] on div "With Privy, you can pregenerate self-custodial Ethereum and Solana embedded wal…" at bounding box center [292, 24] width 285 height 1677
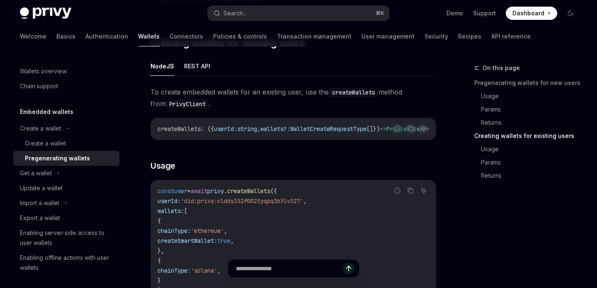
scroll to position [1059, 0]
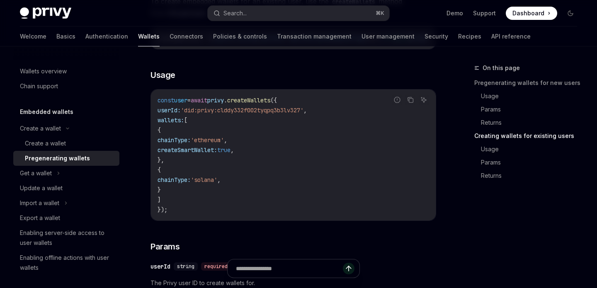
click at [337, 118] on code "const user = await privy . createWallets ({ userId: 'did:privy:clddy332f002tyqp…" at bounding box center [292, 154] width 271 height 119
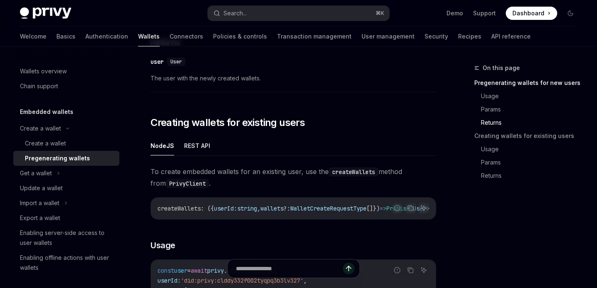
scroll to position [889, 0]
click at [338, 119] on div "With Privy, you can pregenerate self-custodial Ethereum and Solana embedded wal…" at bounding box center [292, 54] width 285 height 1677
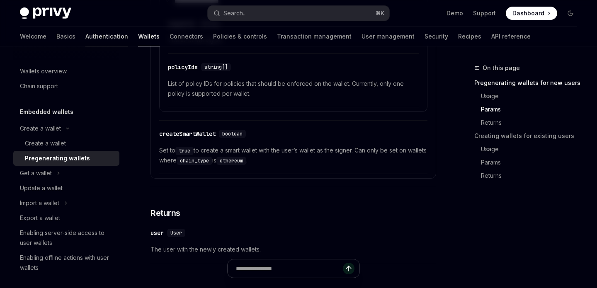
click at [85, 40] on link "Authentication" at bounding box center [106, 37] width 43 height 20
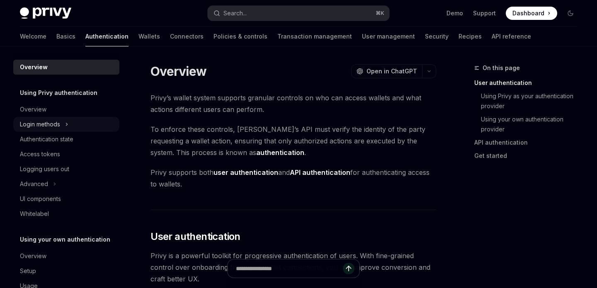
click at [45, 125] on div "Login methods" at bounding box center [40, 124] width 40 height 10
type textarea "*"
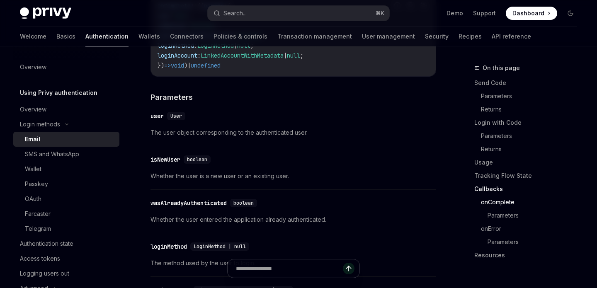
scroll to position [1293, 0]
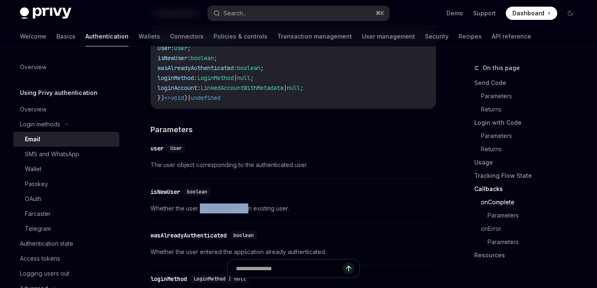
drag, startPoint x: 247, startPoint y: 214, endPoint x: 199, endPoint y: 210, distance: 48.6
click at [199, 210] on span "Whether the user is a new user or an existing user." at bounding box center [292, 208] width 285 height 10
drag, startPoint x: 208, startPoint y: 167, endPoint x: 258, endPoint y: 172, distance: 50.7
click at [258, 170] on span "The user object corresponding to the authenticated user." at bounding box center [292, 165] width 285 height 10
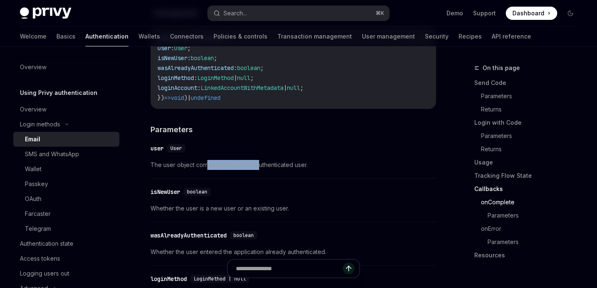
click at [258, 170] on span "The user object corresponding to the authenticated user." at bounding box center [292, 165] width 285 height 10
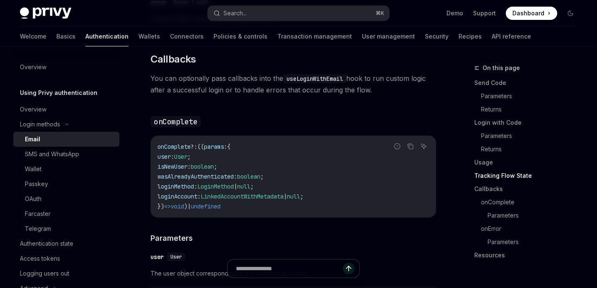
scroll to position [1168, 0]
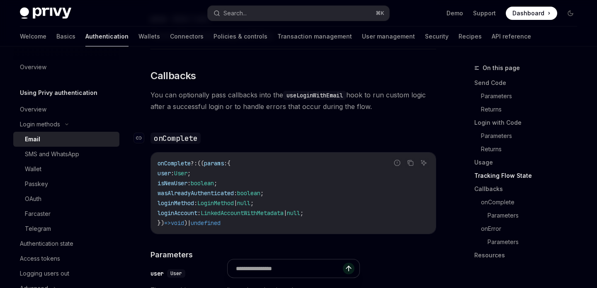
click at [282, 142] on h3 "​ onComplete" at bounding box center [292, 138] width 285 height 12
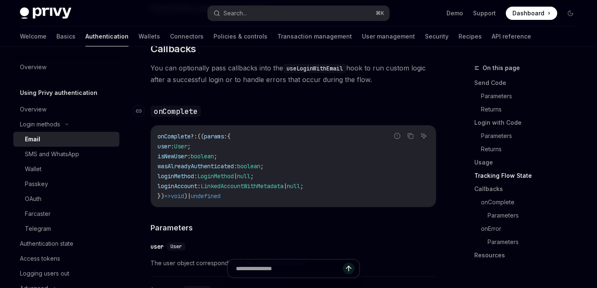
scroll to position [1198, 0]
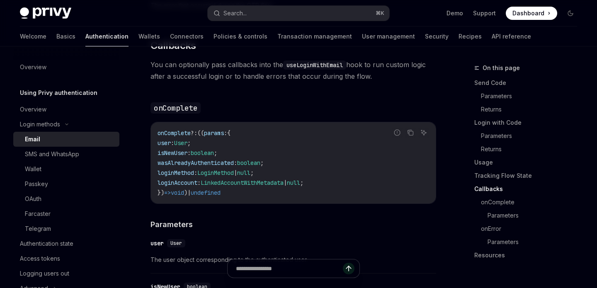
click at [260, 167] on span "boolean" at bounding box center [248, 162] width 23 height 7
click at [293, 166] on code "onComplete ?: (( params : { user : User ; isNewUser : boolean ; wasAlreadyAuthe…" at bounding box center [292, 163] width 271 height 70
click at [288, 164] on code "onComplete ?: (( params : { user : User ; isNewUser : boolean ; wasAlreadyAuthe…" at bounding box center [292, 163] width 271 height 70
click at [322, 151] on code "onComplete ?: (( params : { user : User ; isNewUser : boolean ; wasAlreadyAuthe…" at bounding box center [292, 163] width 271 height 70
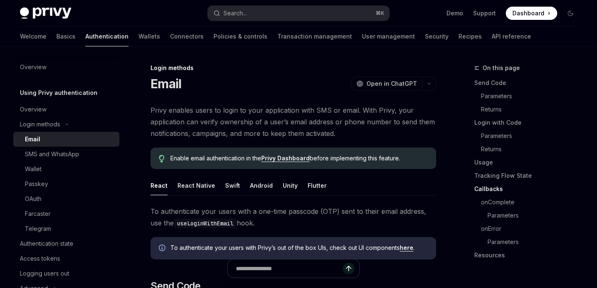
scroll to position [1198, 0]
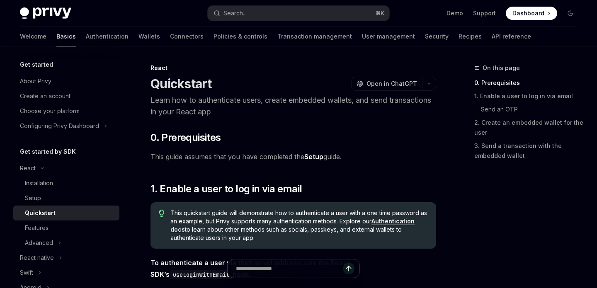
scroll to position [512, 0]
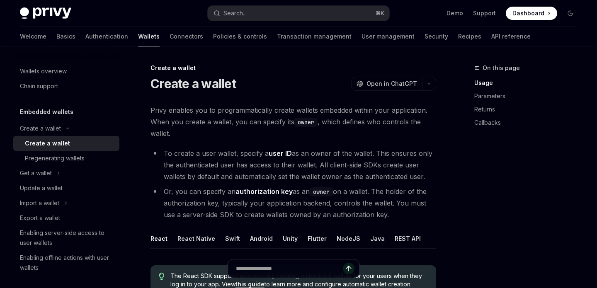
scroll to position [267, 0]
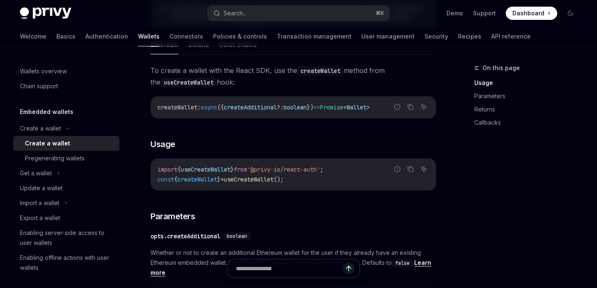
click at [484, 232] on div "On this page Usage Parameters Returns Callbacks" at bounding box center [520, 175] width 126 height 225
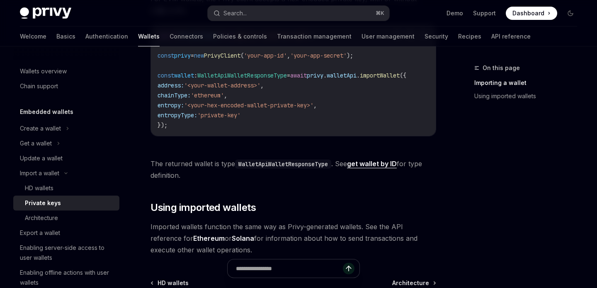
scroll to position [314, 0]
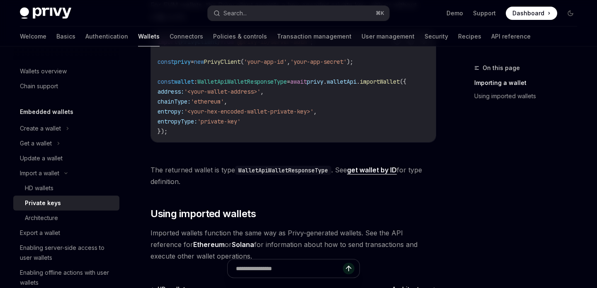
click at [283, 186] on div "Privy enables you to import wallet private keys for use via the Privy API. This…" at bounding box center [292, 25] width 285 height 471
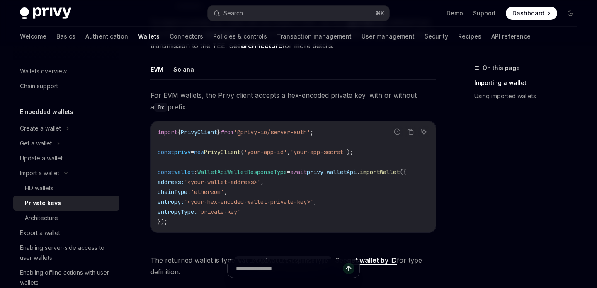
scroll to position [239, 0]
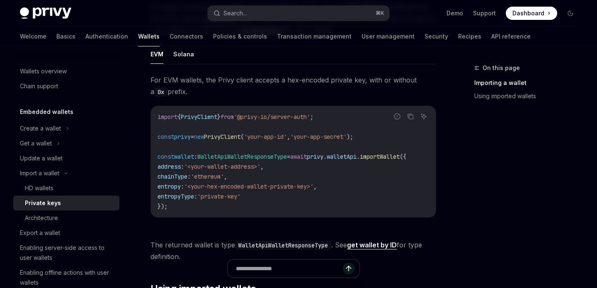
click at [463, 225] on div "On this page Importing a wallet Using imported wallets" at bounding box center [520, 175] width 126 height 225
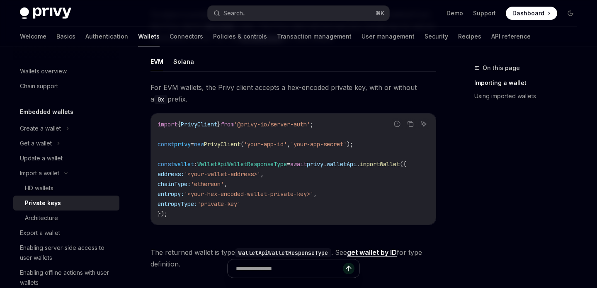
scroll to position [0, 0]
click at [310, 121] on span "'@privy-io/server-auth'" at bounding box center [272, 124] width 76 height 7
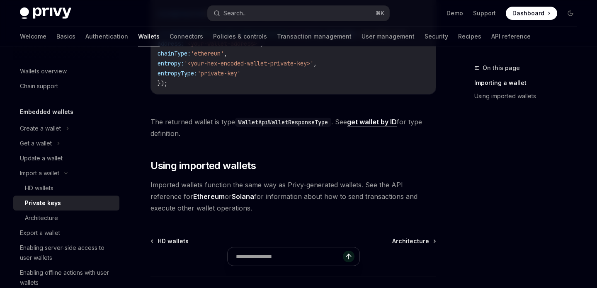
scroll to position [365, 0]
